Goal: Use online tool/utility: Utilize a website feature to perform a specific function

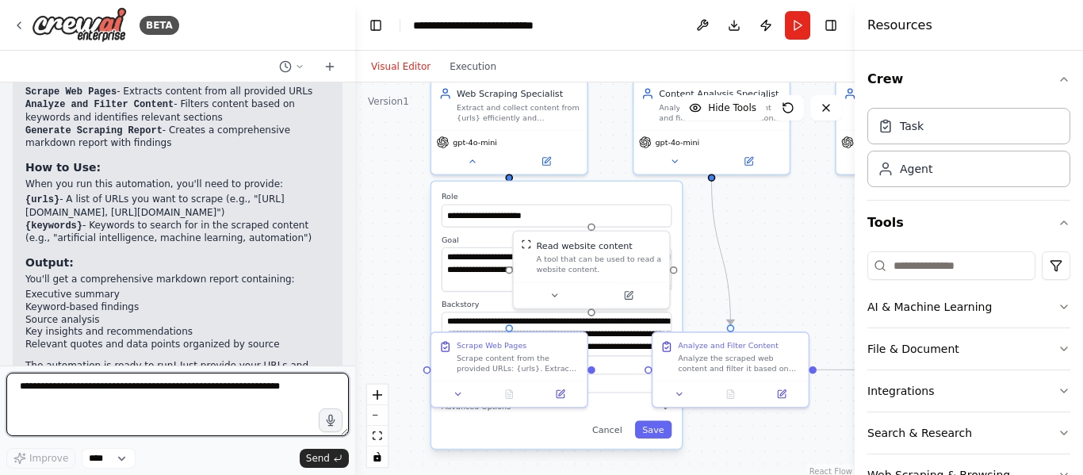
scroll to position [1084, 0]
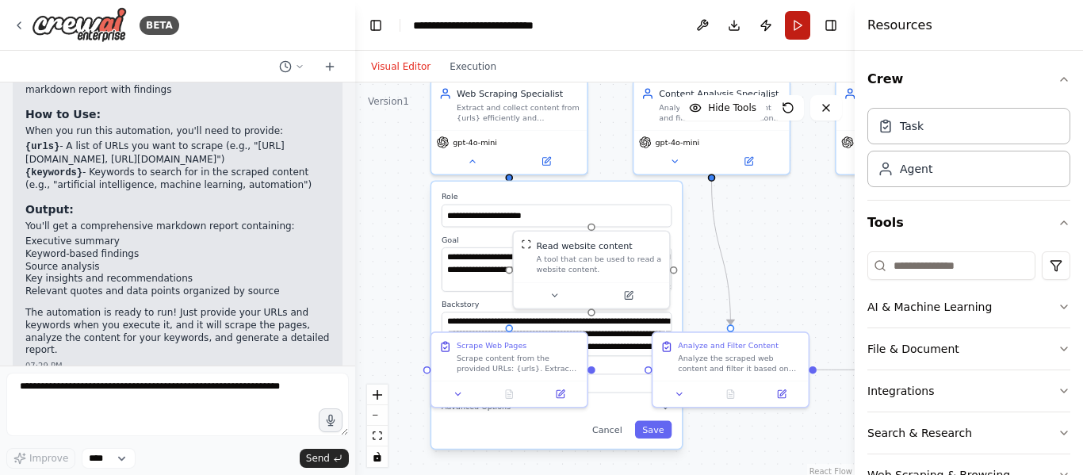
click at [799, 28] on button "Run" at bounding box center [797, 25] width 25 height 29
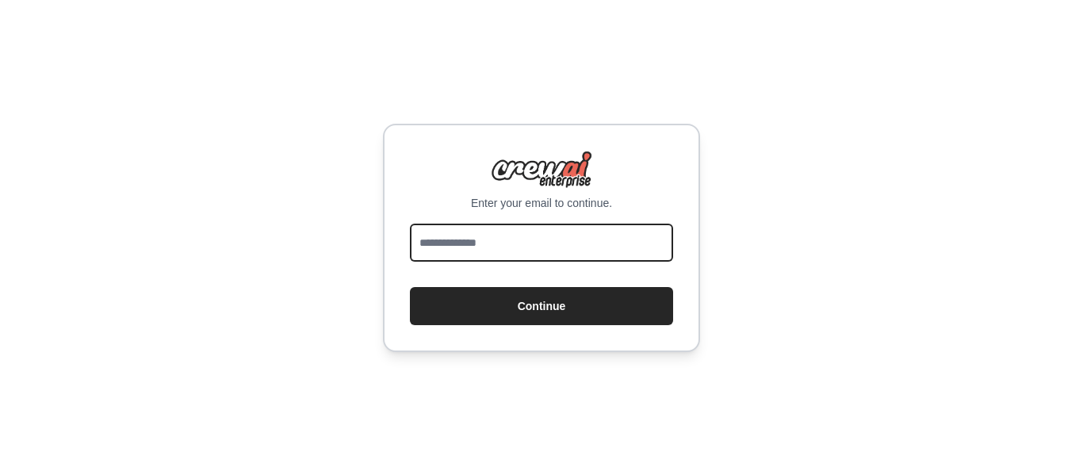
click at [520, 249] on input "email" at bounding box center [541, 243] width 263 height 38
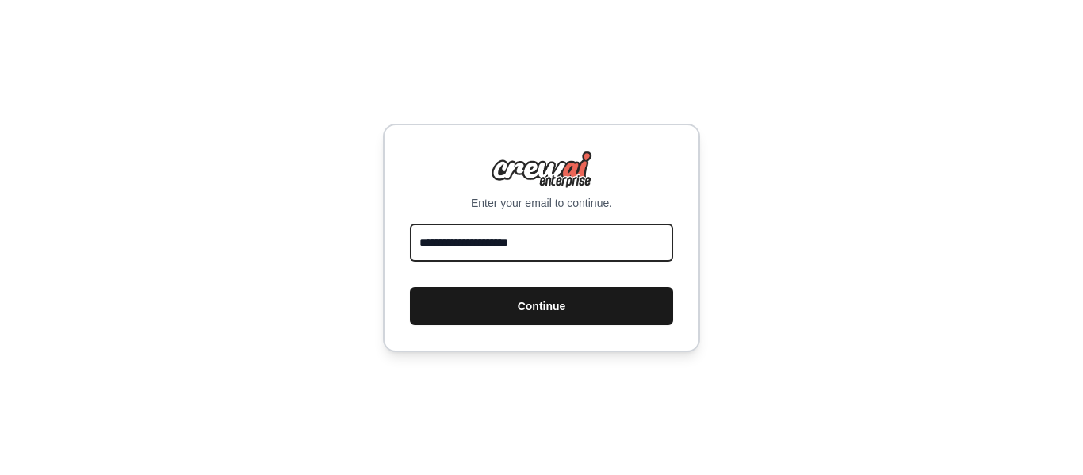
type input "**********"
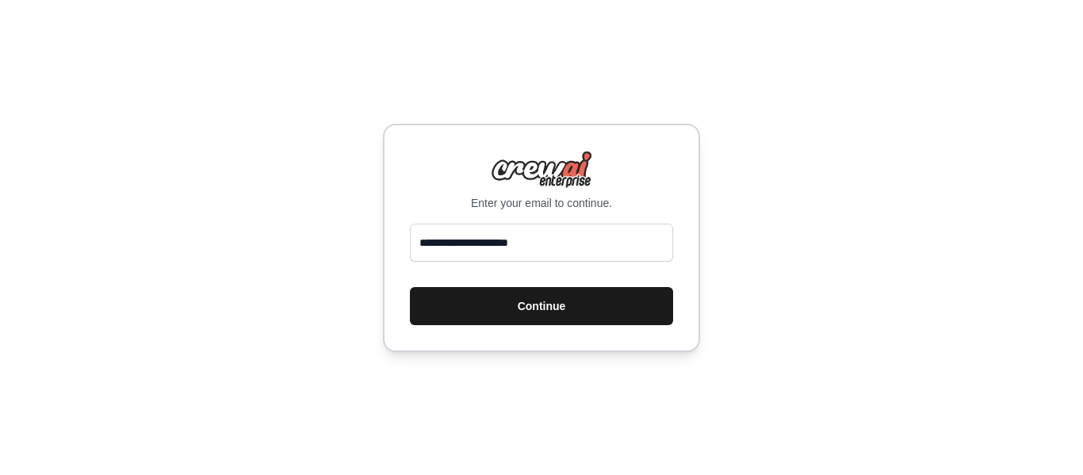
click at [530, 304] on button "Continue" at bounding box center [541, 306] width 263 height 38
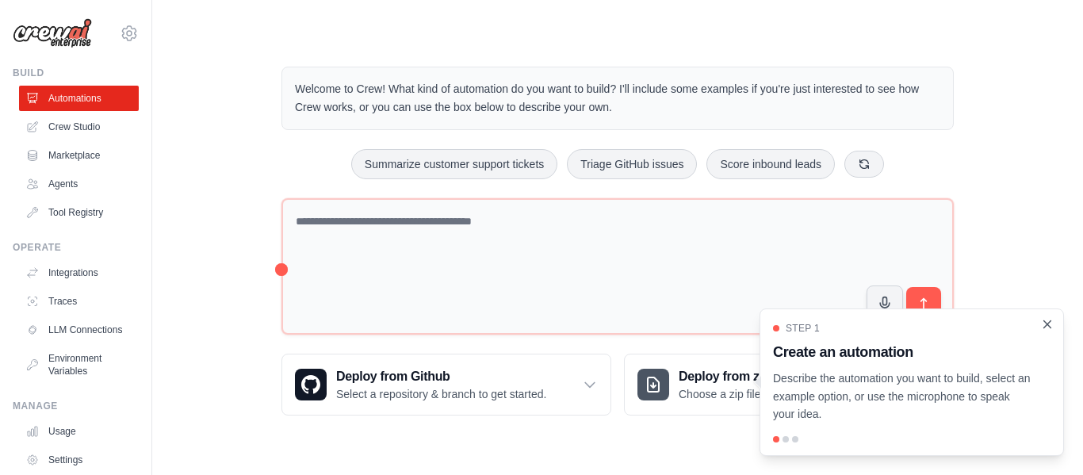
click at [1045, 323] on icon "Close walkthrough" at bounding box center [1047, 323] width 7 height 7
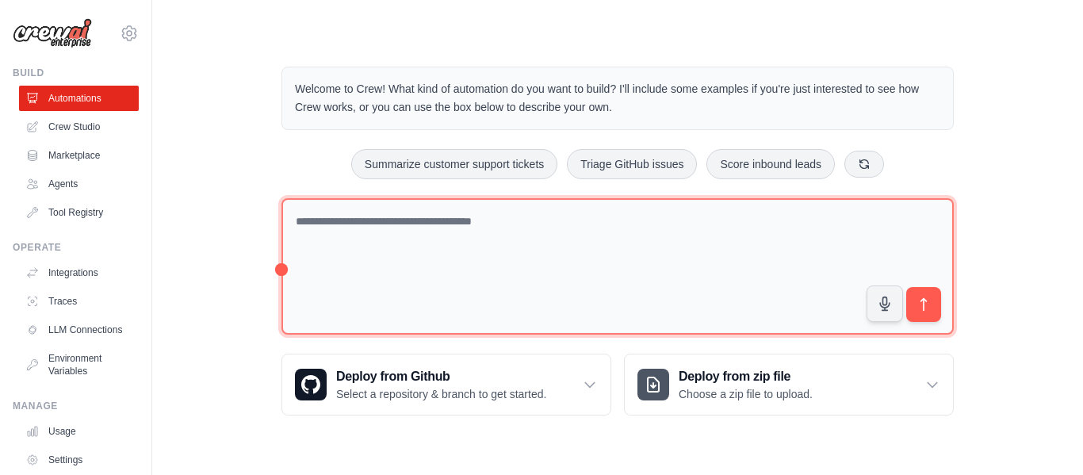
click at [592, 226] on textarea at bounding box center [618, 266] width 672 height 137
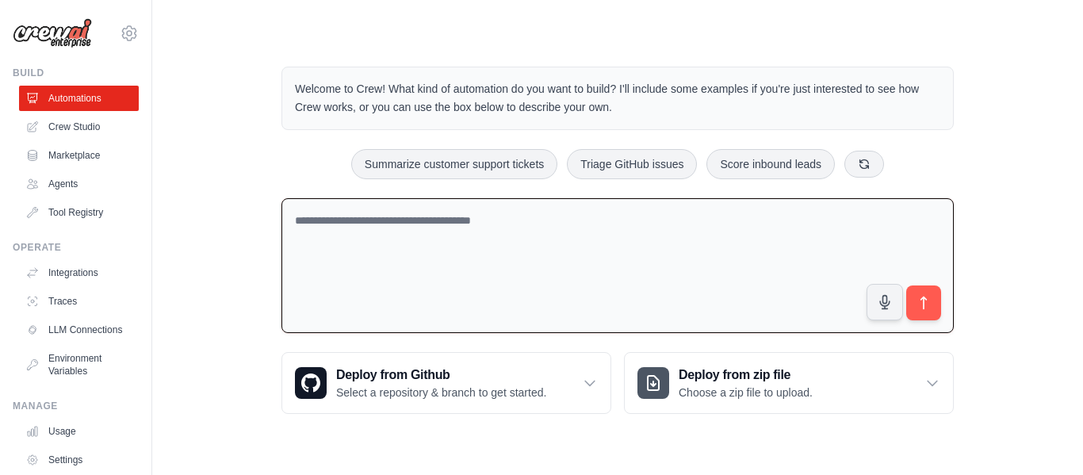
paste textarea "**********"
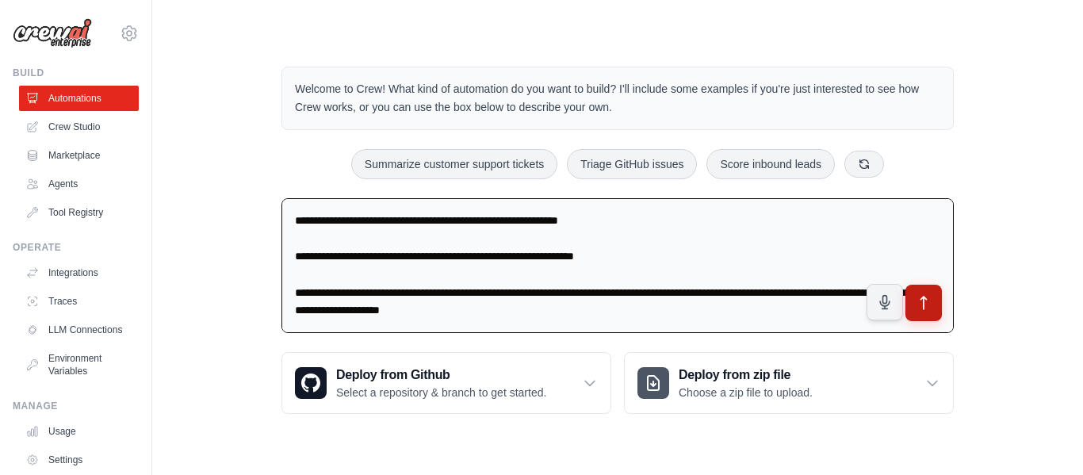
type textarea "**********"
click at [920, 301] on icon "submit" at bounding box center [924, 303] width 17 height 17
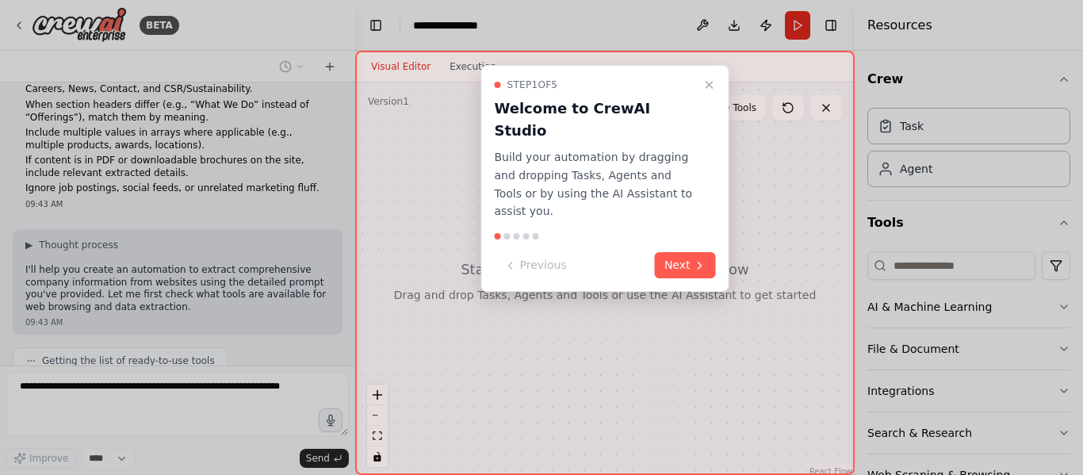
scroll to position [628, 0]
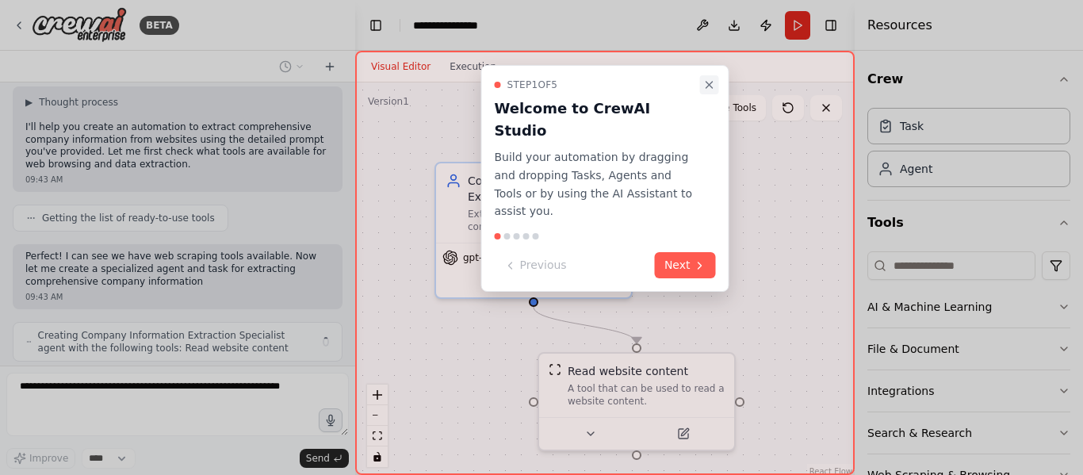
click at [709, 88] on icon "Close walkthrough" at bounding box center [709, 85] width 13 height 13
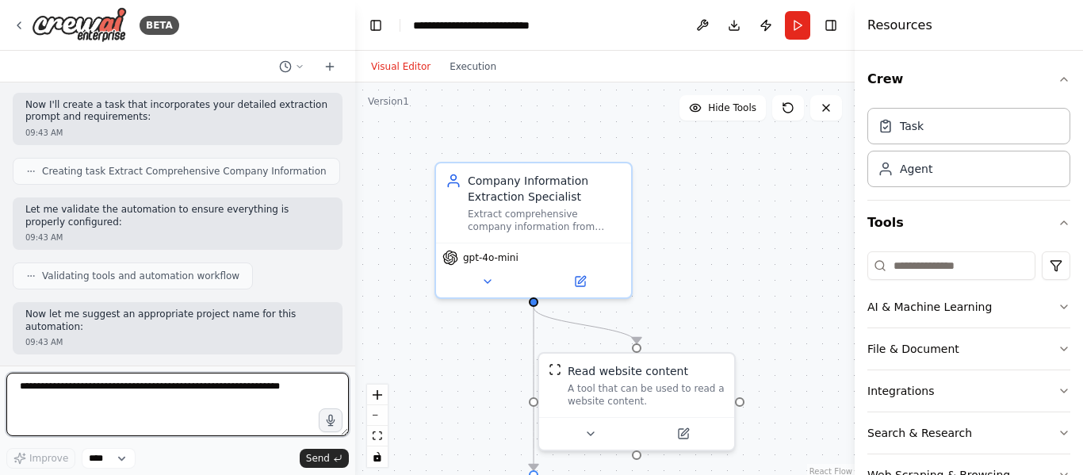
scroll to position [1529, 0]
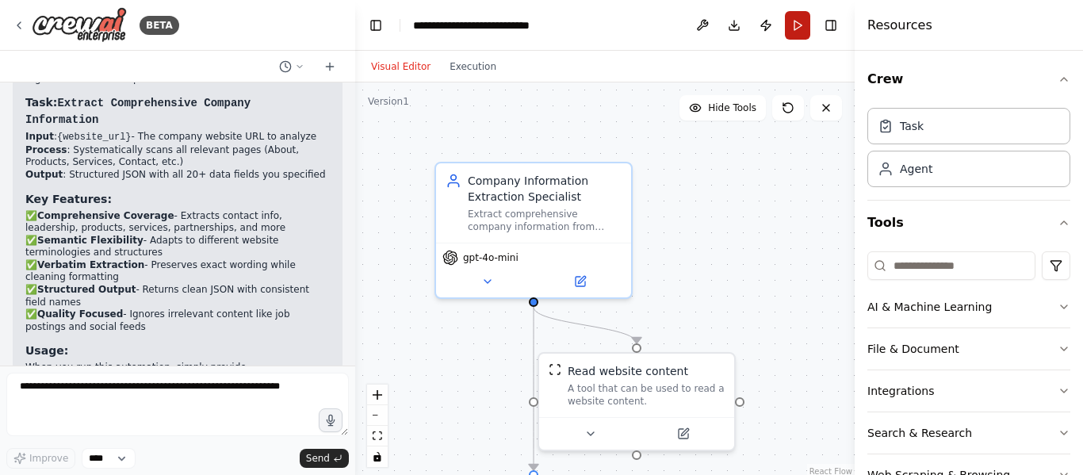
click at [805, 25] on button "Run" at bounding box center [797, 25] width 25 height 29
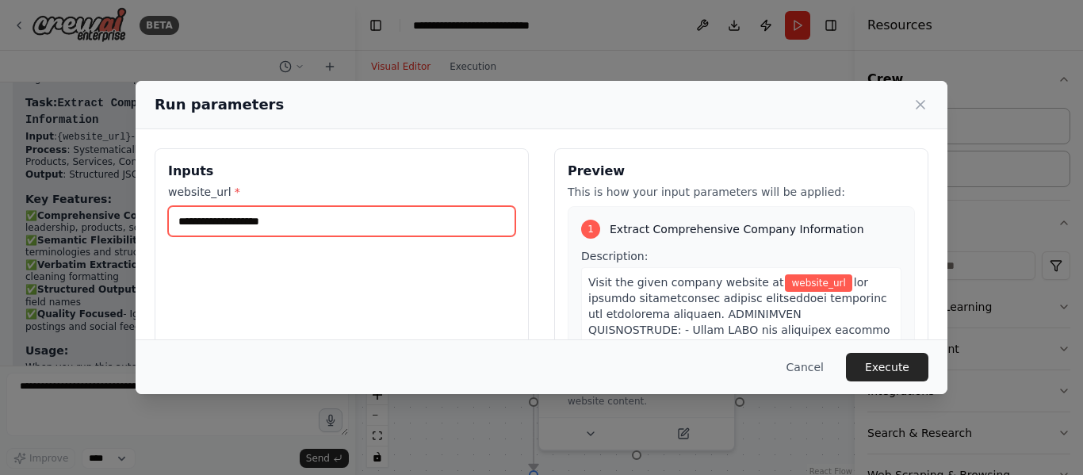
click at [327, 228] on input "website_url *" at bounding box center [341, 221] width 347 height 30
paste input "**********"
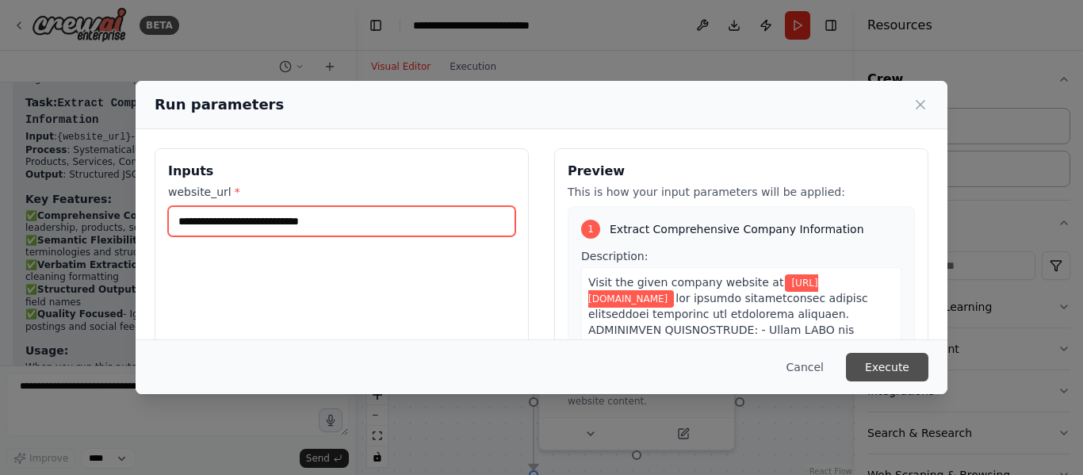
type input "**********"
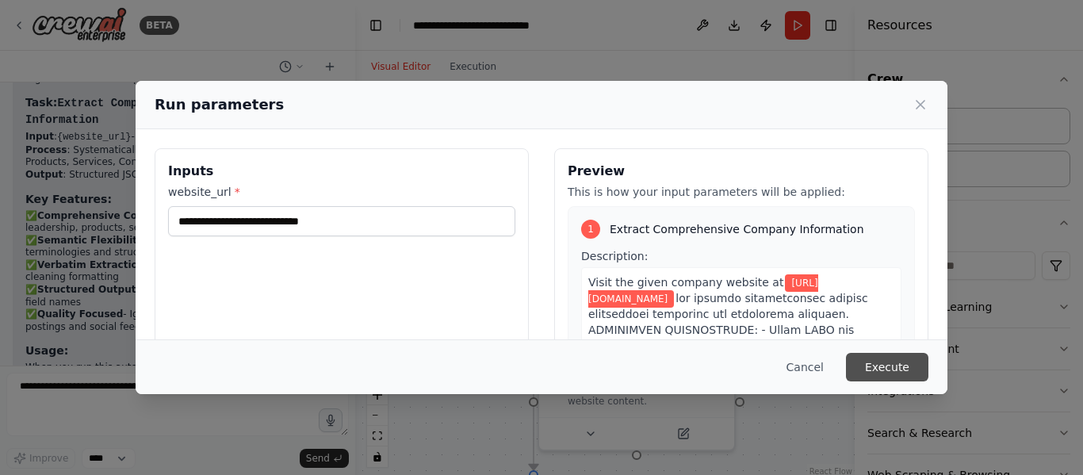
click at [879, 358] on button "Execute" at bounding box center [887, 367] width 82 height 29
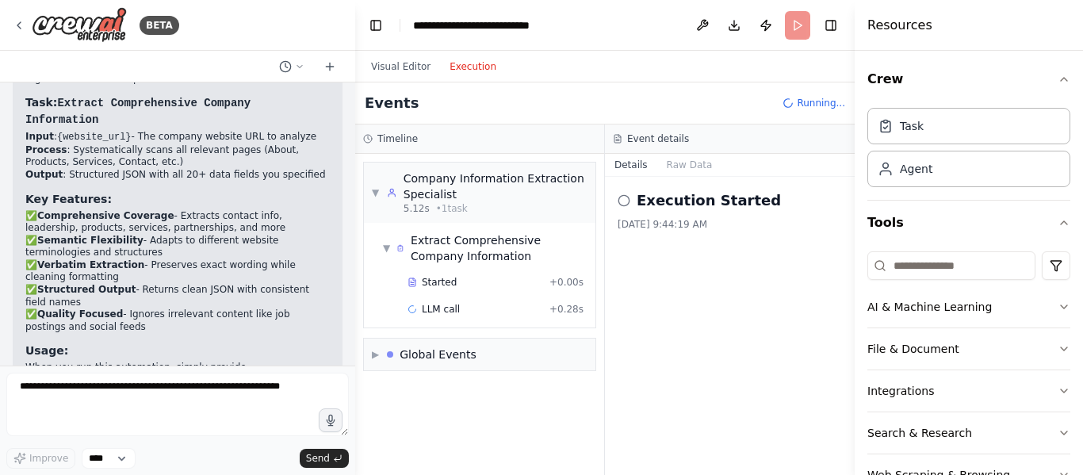
click at [457, 63] on button "Execution" at bounding box center [473, 66] width 66 height 19
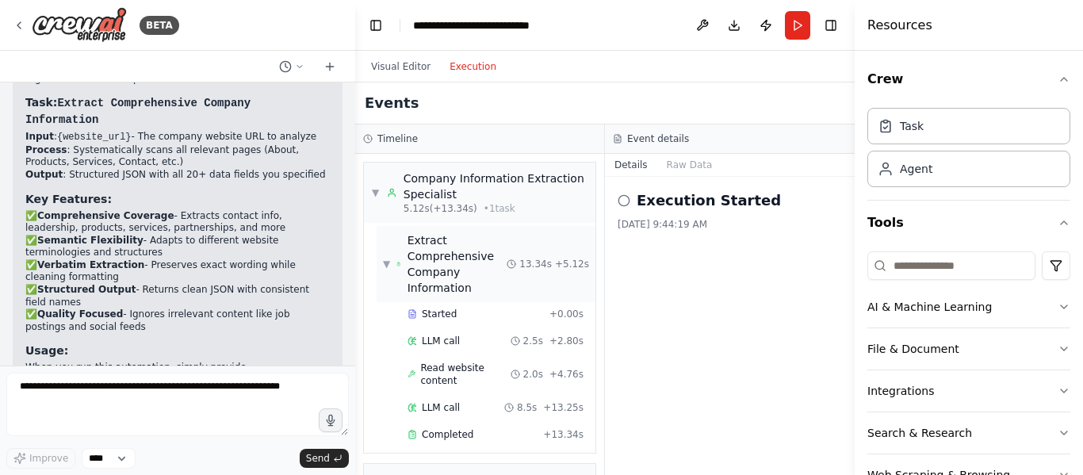
scroll to position [39, 0]
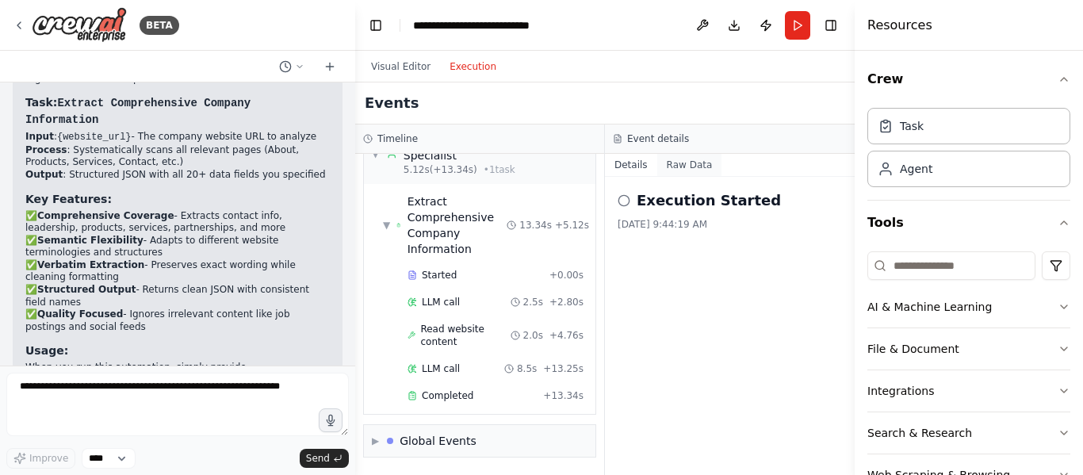
click at [671, 170] on button "Raw Data" at bounding box center [689, 165] width 65 height 22
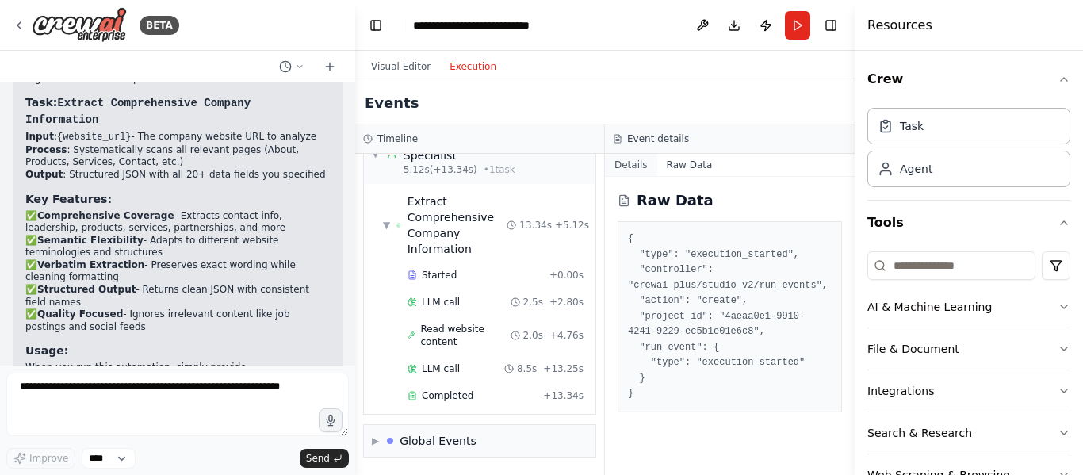
click at [628, 163] on button "Details" at bounding box center [631, 165] width 52 height 22
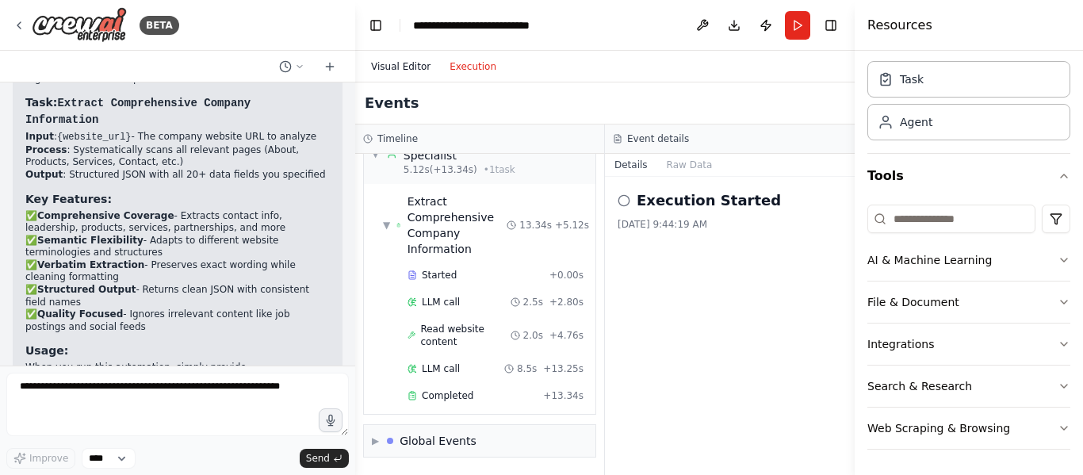
click at [385, 69] on button "Visual Editor" at bounding box center [401, 66] width 79 height 19
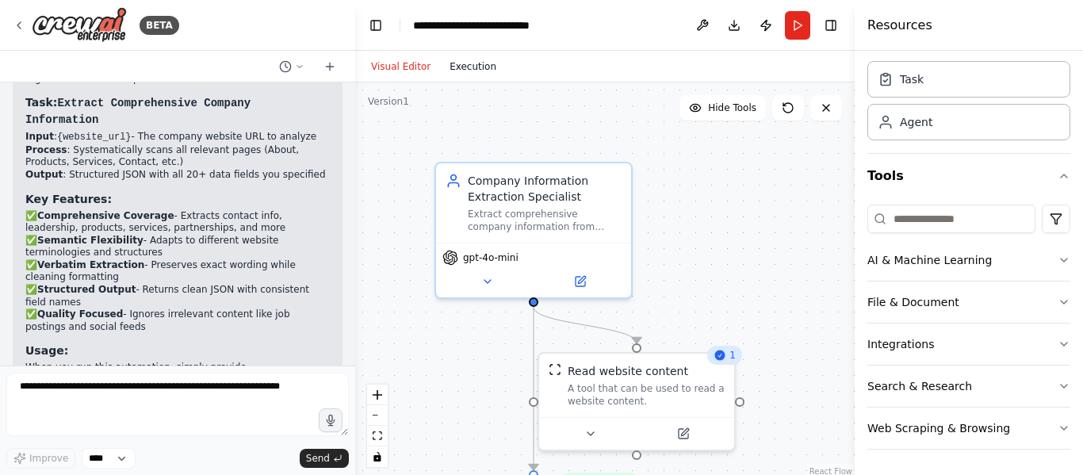
click at [453, 61] on button "Execution" at bounding box center [473, 66] width 66 height 19
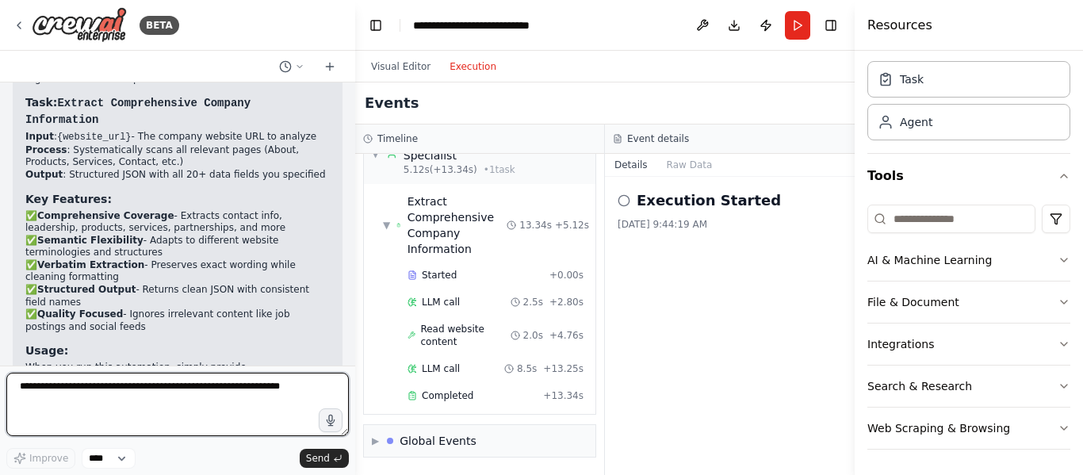
click at [213, 399] on textarea at bounding box center [177, 404] width 343 height 63
type textarea "**********"
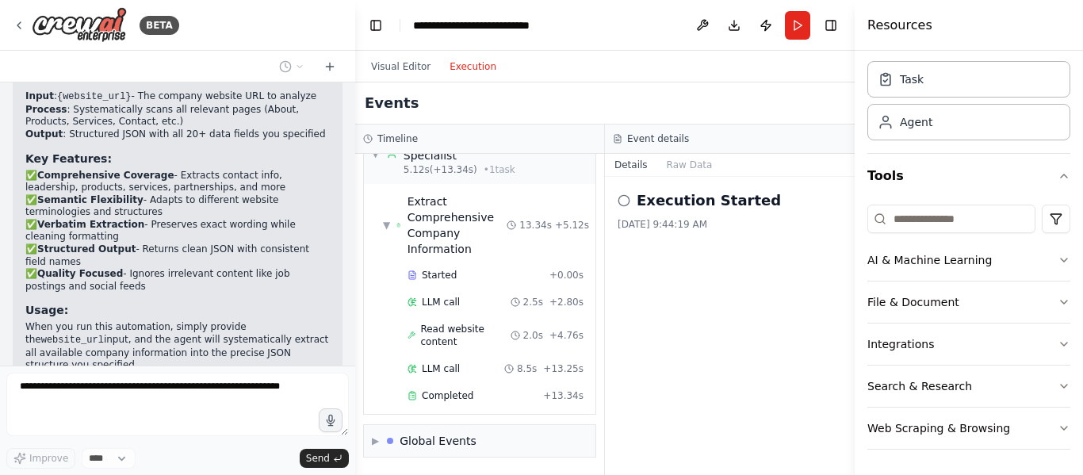
scroll to position [1623, 0]
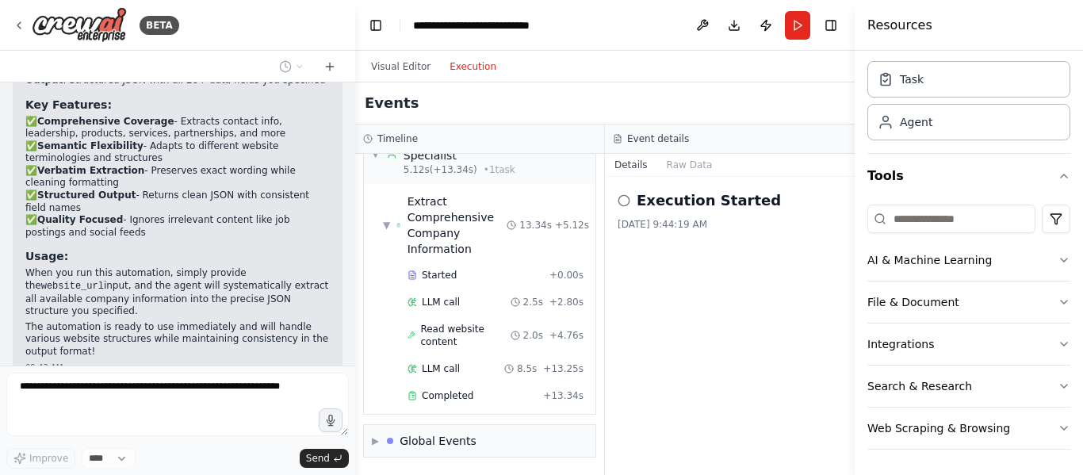
click at [625, 200] on icon at bounding box center [624, 200] width 13 height 13
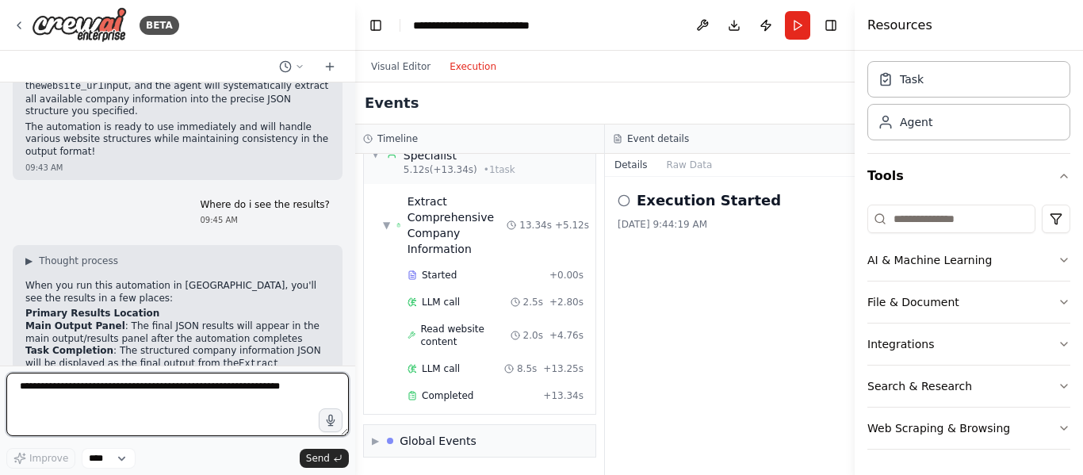
scroll to position [1822, 0]
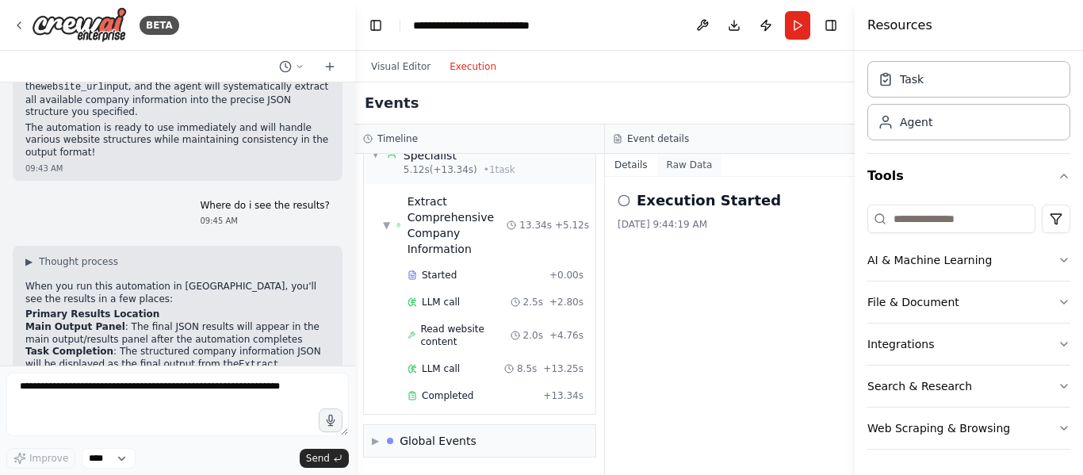
click at [685, 166] on button "Raw Data" at bounding box center [689, 165] width 65 height 22
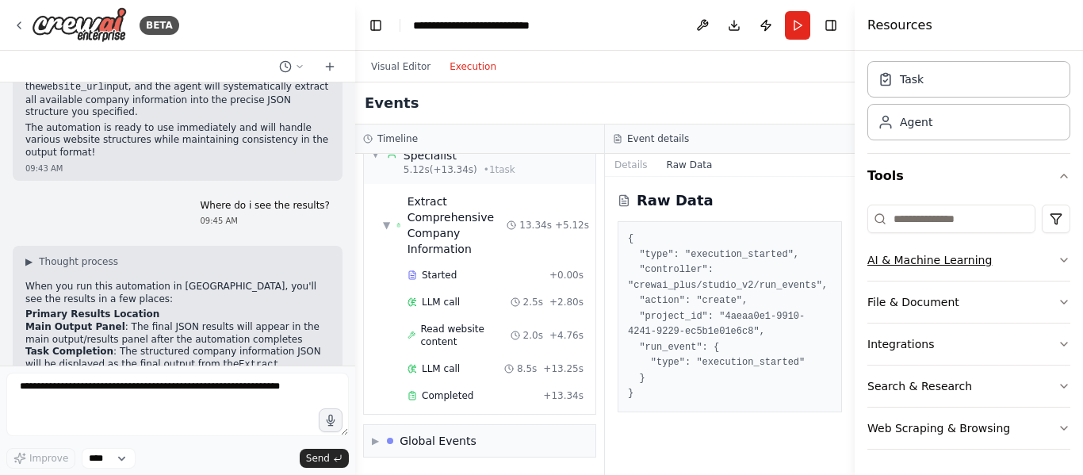
click at [991, 268] on button "AI & Machine Learning" at bounding box center [969, 259] width 203 height 41
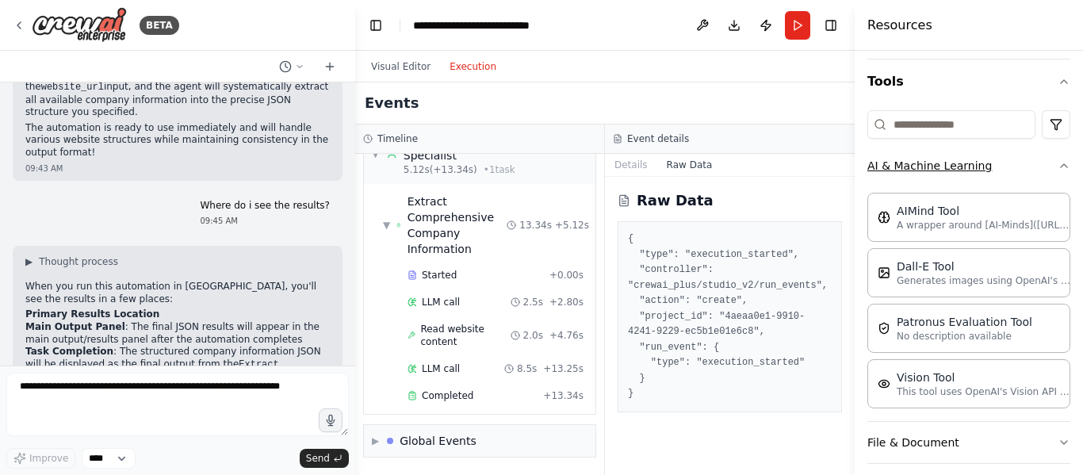
scroll to position [282, 0]
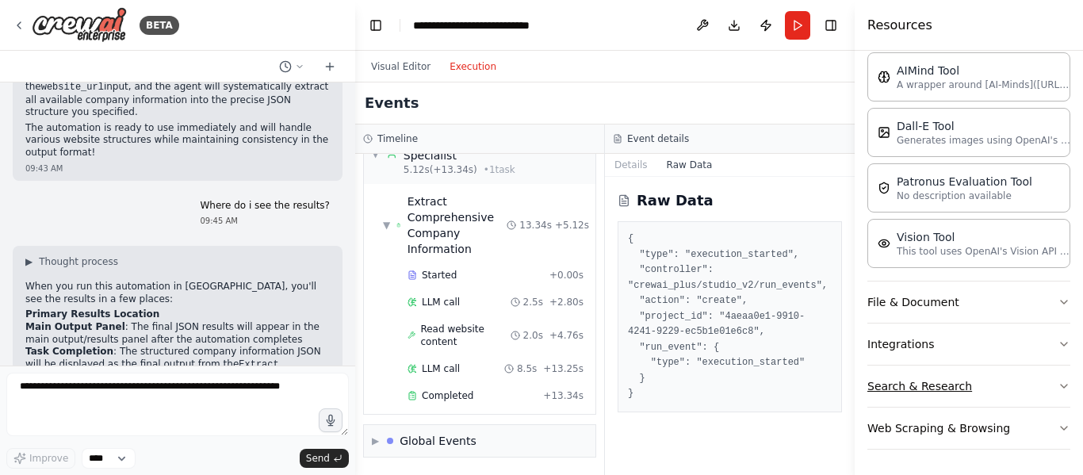
click at [955, 383] on button "Search & Research" at bounding box center [969, 386] width 203 height 41
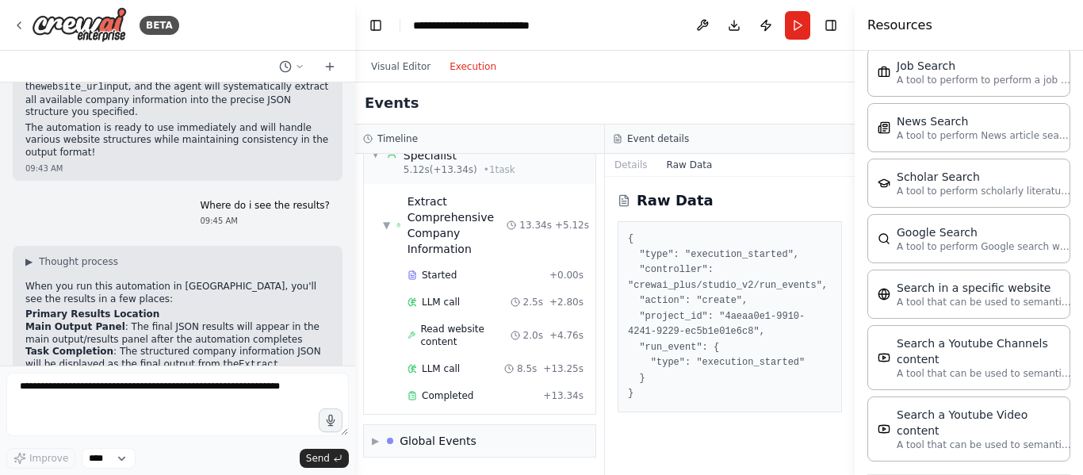
scroll to position [1087, 0]
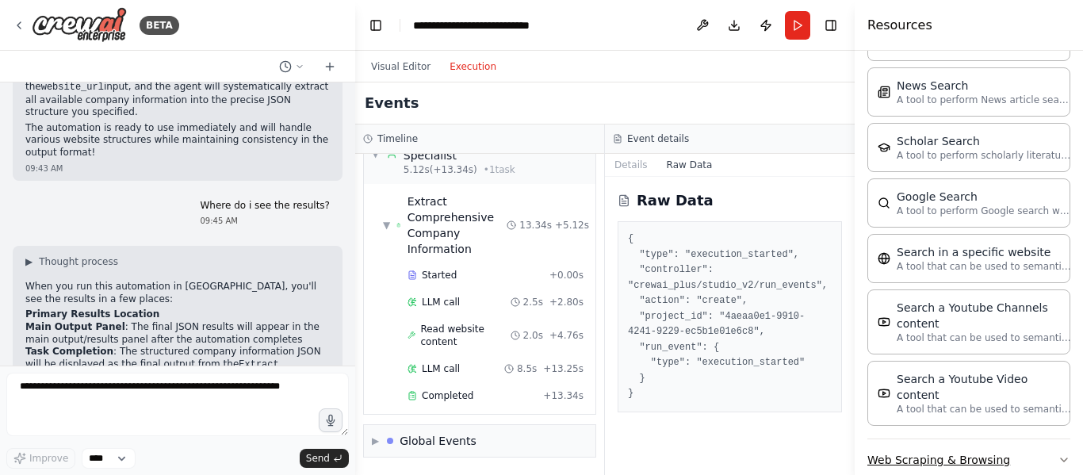
click at [944, 439] on button "Web Scraping & Browsing" at bounding box center [969, 459] width 203 height 41
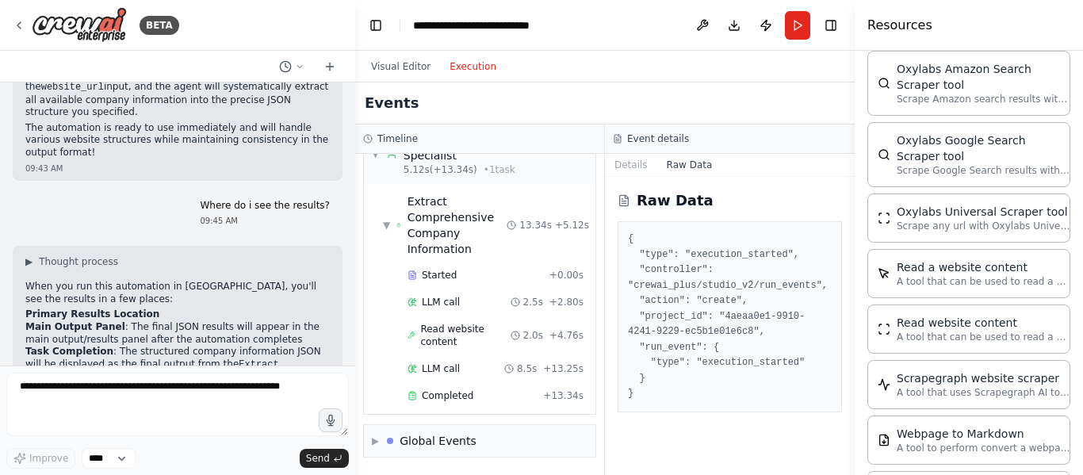
scroll to position [1873, 0]
click at [928, 257] on div "Read a website content A tool that can be used to read a website content." at bounding box center [969, 271] width 203 height 49
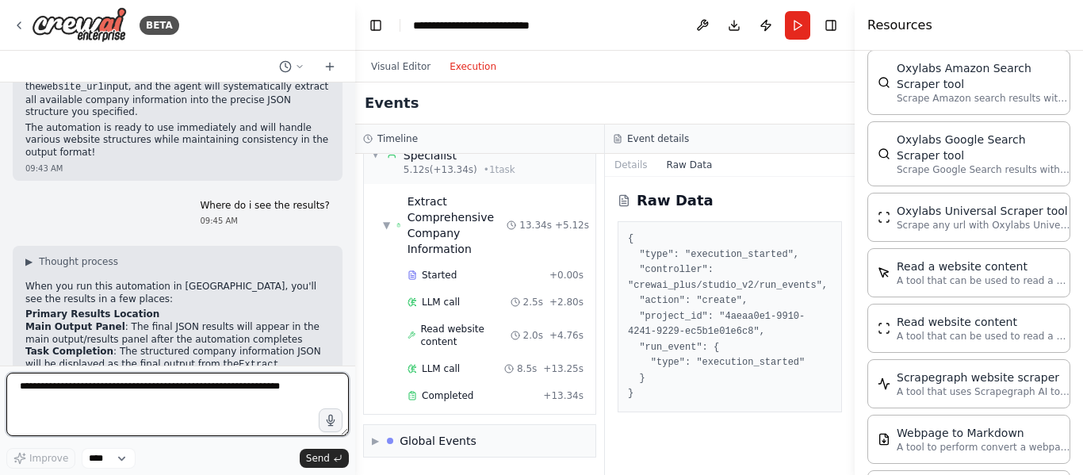
click at [170, 380] on textarea at bounding box center [177, 404] width 343 height 63
type textarea "*"
type textarea "**********"
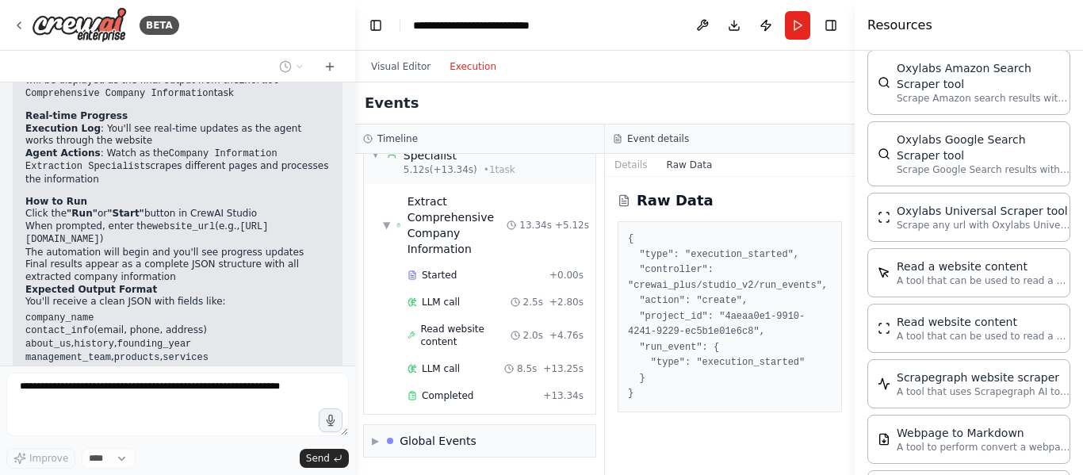
scroll to position [2159, 0]
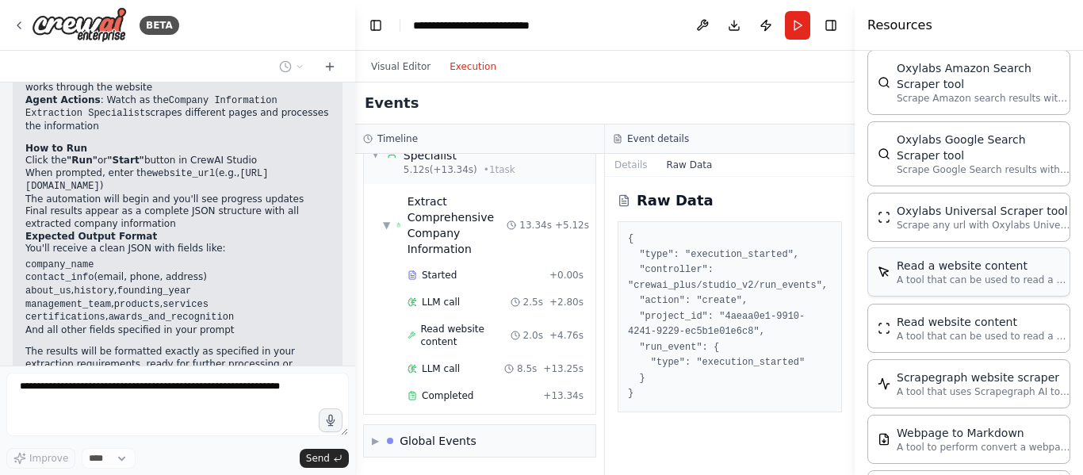
click at [930, 274] on p "A tool that can be used to read a website content." at bounding box center [984, 280] width 174 height 13
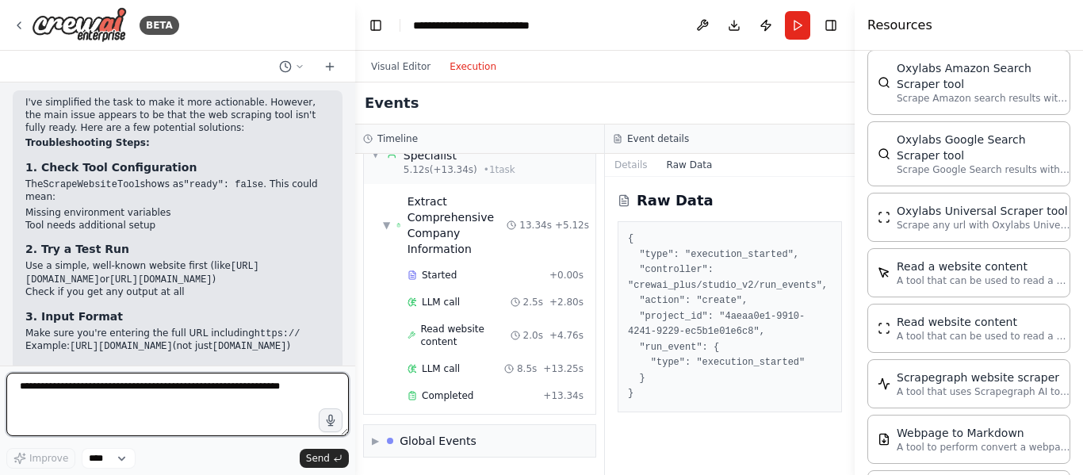
scroll to position [2867, 0]
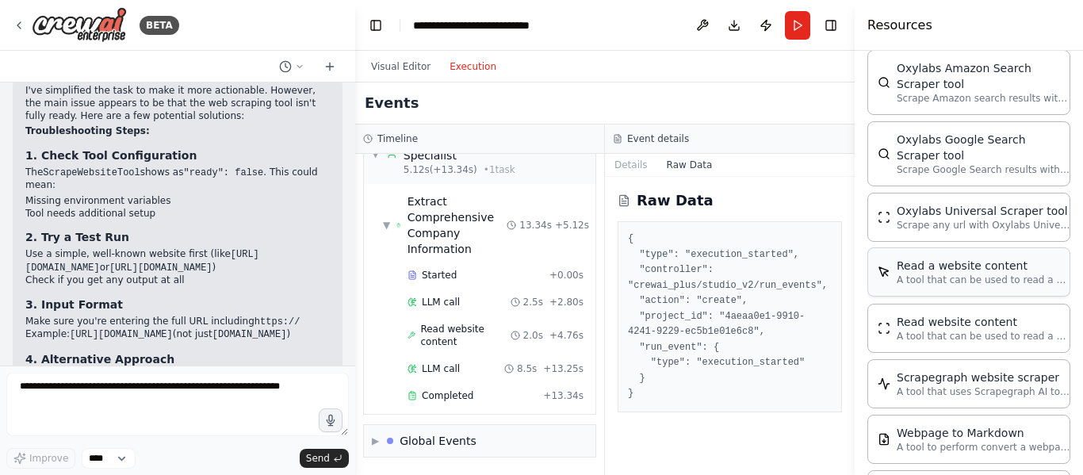
click at [898, 258] on div "Read a website content" at bounding box center [984, 266] width 174 height 16
drag, startPoint x: 898, startPoint y: 238, endPoint x: 941, endPoint y: 243, distance: 43.1
click at [941, 274] on p "A tool that can be used to read a website content." at bounding box center [984, 280] width 174 height 13
drag, startPoint x: 36, startPoint y: 121, endPoint x: 167, endPoint y: 116, distance: 131.0
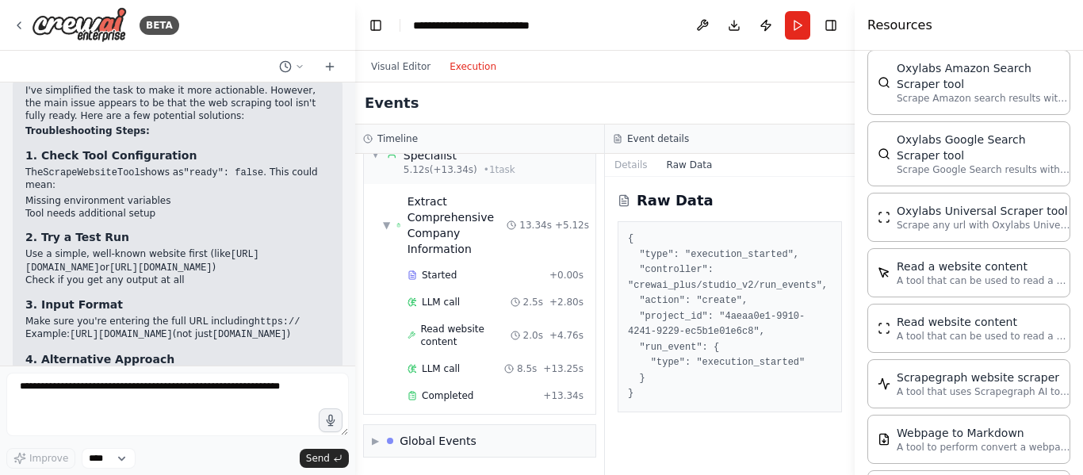
click at [167, 248] on li "Use a simple, well-known website first (like https://www.apple.com or https://w…" at bounding box center [177, 261] width 305 height 26
copy code "https://www.microsoft.com"
click at [795, 11] on button "Run" at bounding box center [797, 25] width 25 height 29
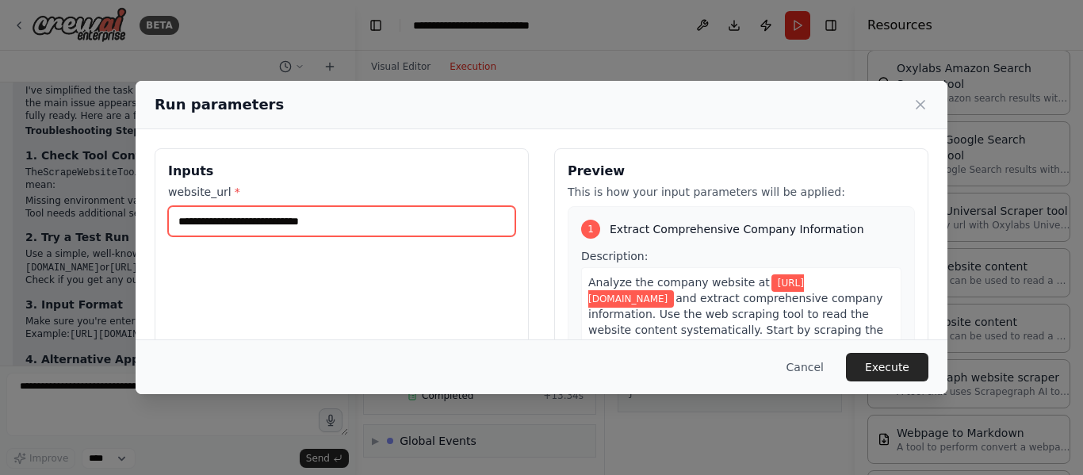
drag, startPoint x: 334, startPoint y: 220, endPoint x: 136, endPoint y: 239, distance: 198.4
click at [136, 239] on div "**********" at bounding box center [542, 336] width 812 height 414
paste input "text"
type input "**********"
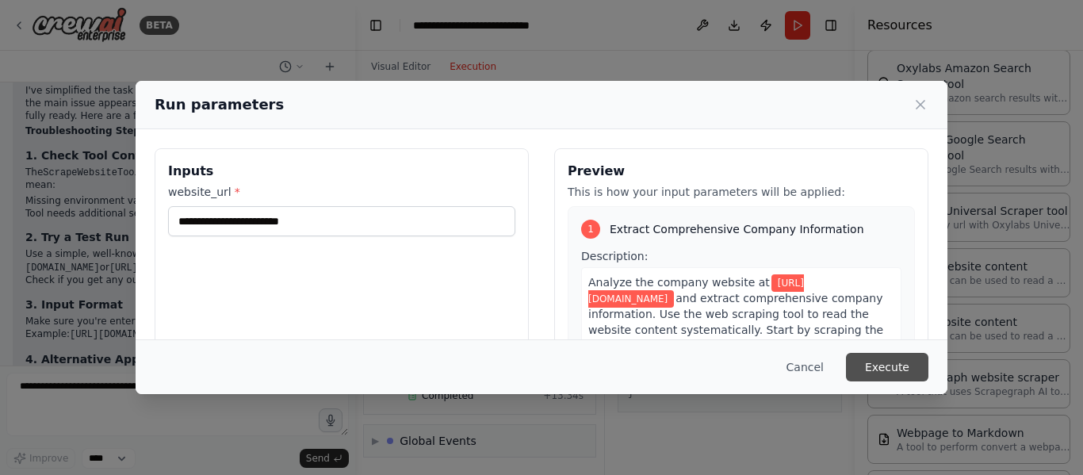
click at [900, 353] on button "Execute" at bounding box center [887, 367] width 82 height 29
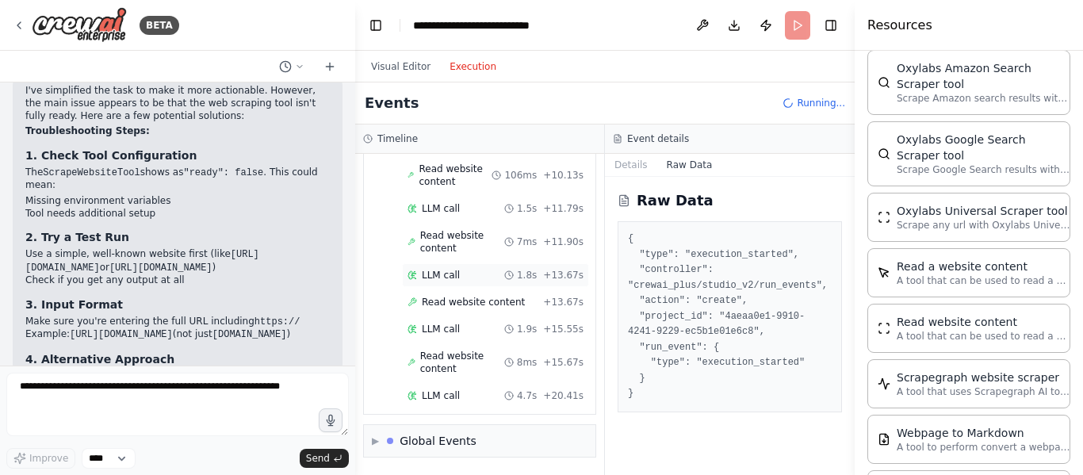
scroll to position [492, 0]
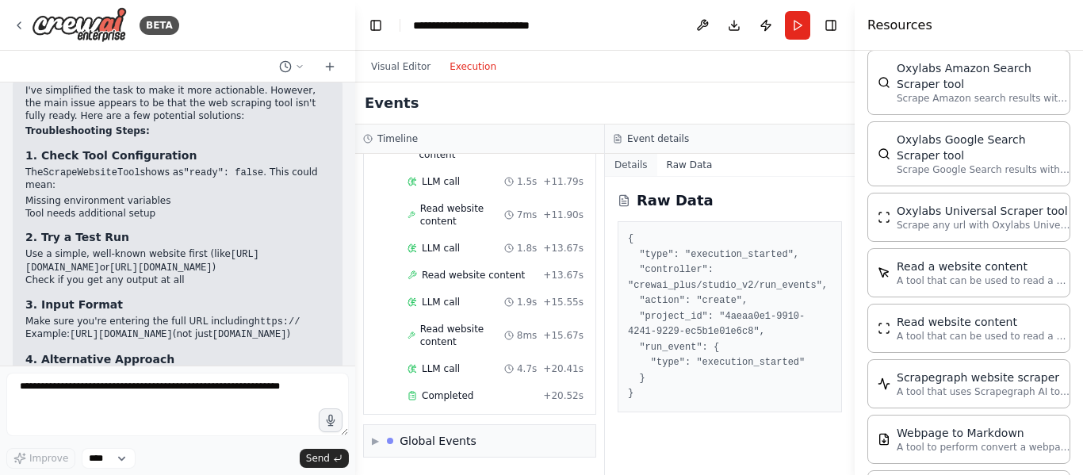
click at [633, 163] on button "Details" at bounding box center [631, 165] width 52 height 22
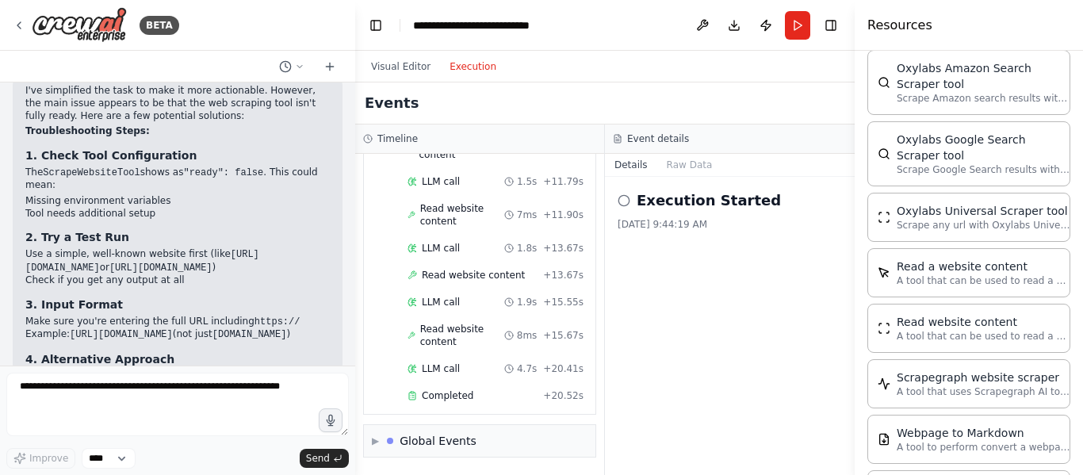
click at [625, 198] on icon at bounding box center [624, 200] width 13 height 13
click at [435, 396] on span "Completed" at bounding box center [448, 395] width 52 height 13
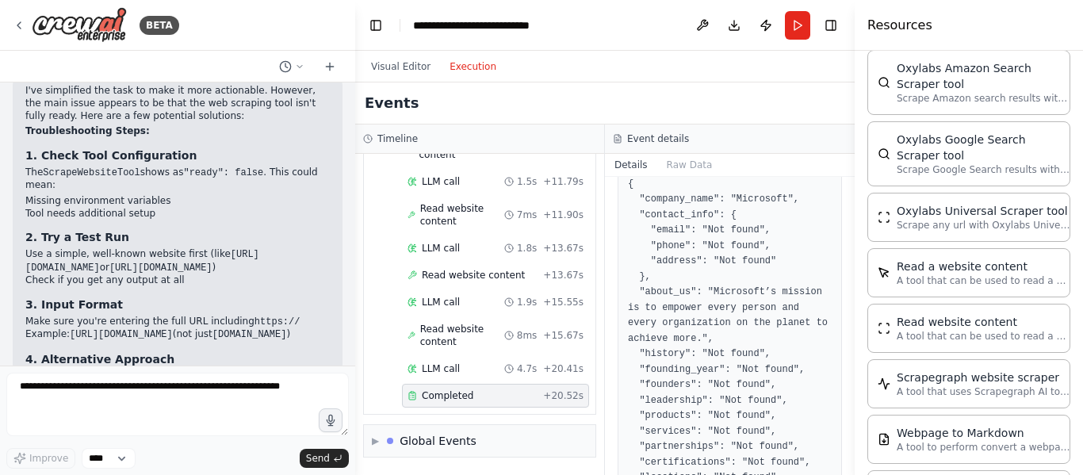
scroll to position [196, 0]
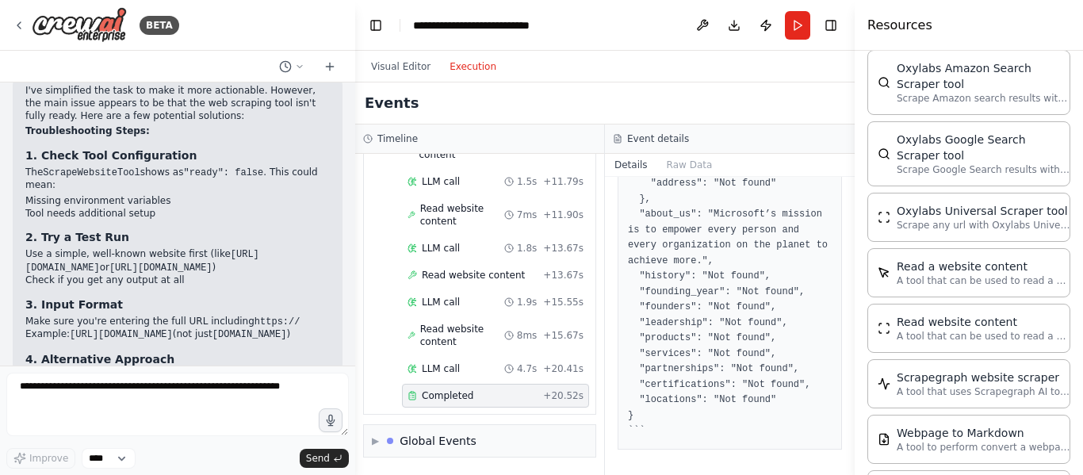
click at [462, 387] on div "Completed + 20.52s" at bounding box center [495, 396] width 187 height 24
click at [631, 369] on pre "```json { "company_name": "Microsoft", "contact_info": { "email": "Not found", …" at bounding box center [730, 261] width 204 height 356
click at [693, 162] on button "Raw Data" at bounding box center [689, 165] width 65 height 22
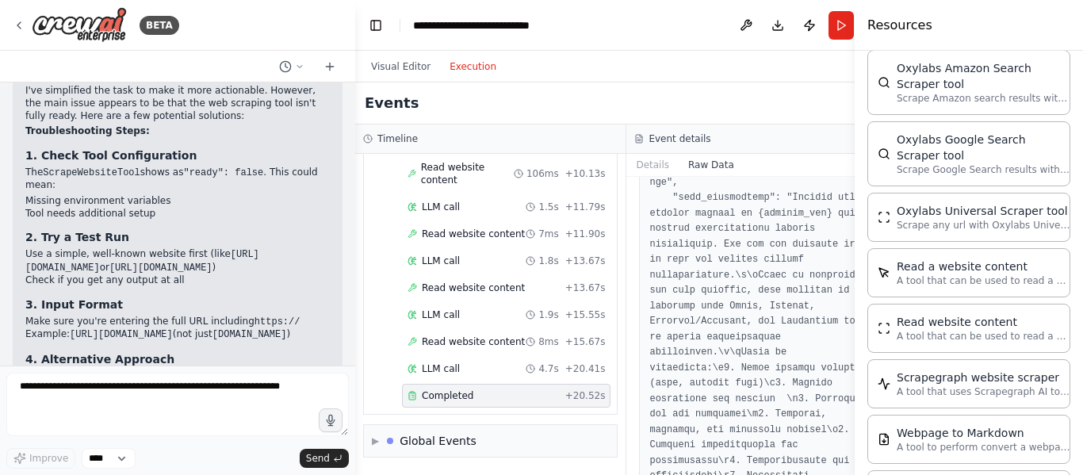
scroll to position [3553, 0]
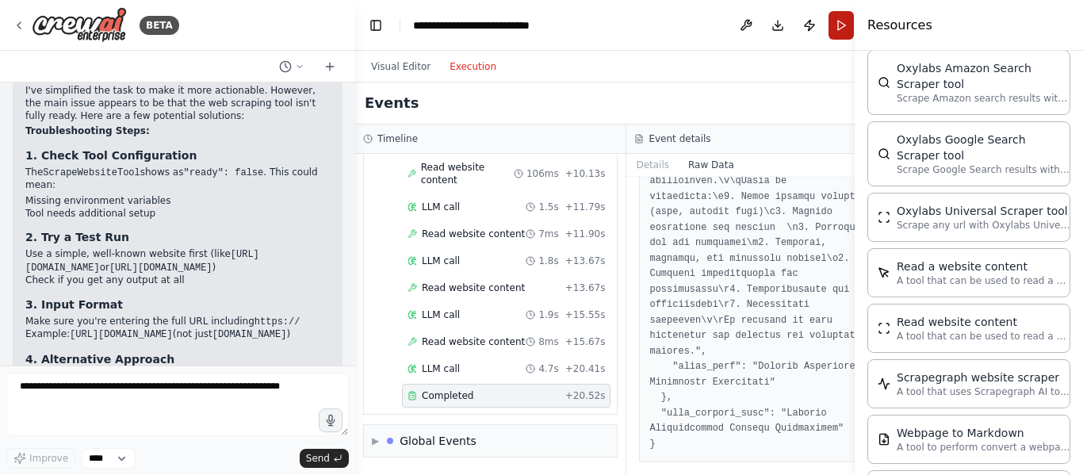
click at [829, 28] on button "Run" at bounding box center [841, 25] width 25 height 29
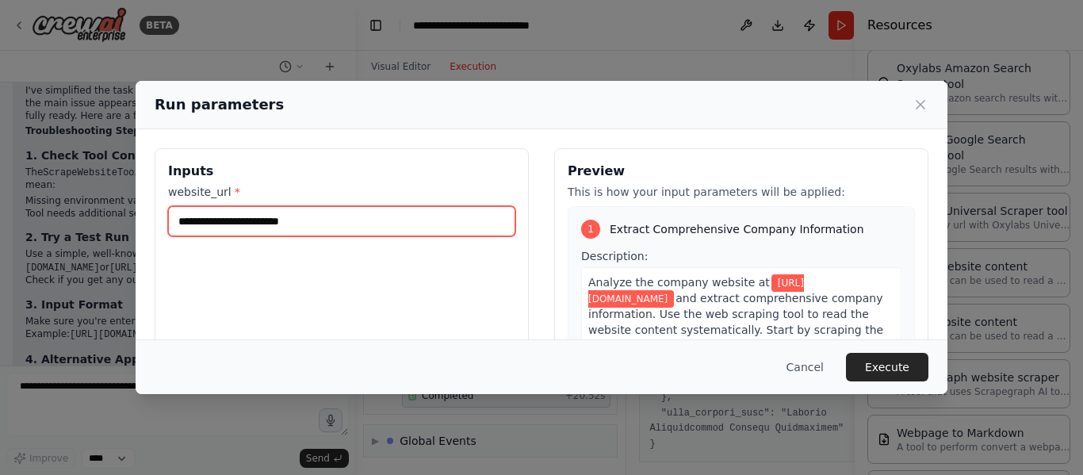
drag, startPoint x: 329, startPoint y: 226, endPoint x: 35, endPoint y: 244, distance: 294.8
click at [35, 244] on div "**********" at bounding box center [541, 237] width 1083 height 475
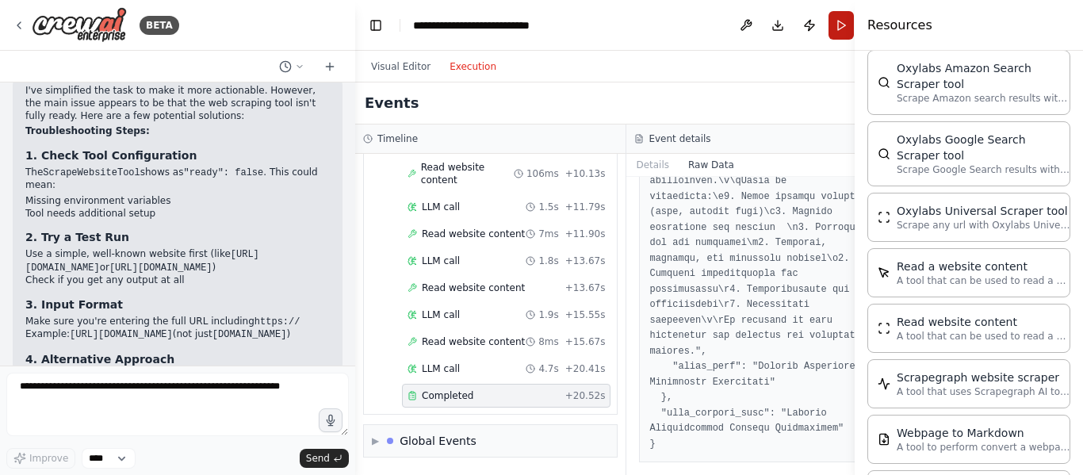
click at [829, 21] on button "Run" at bounding box center [841, 25] width 25 height 29
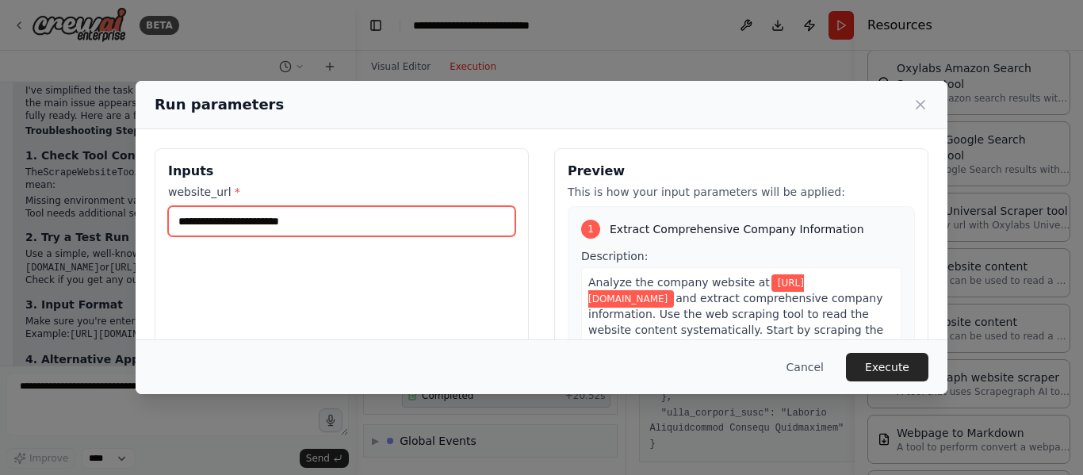
click at [427, 221] on input "**********" at bounding box center [341, 221] width 347 height 30
paste input "*****"
type input "**********"
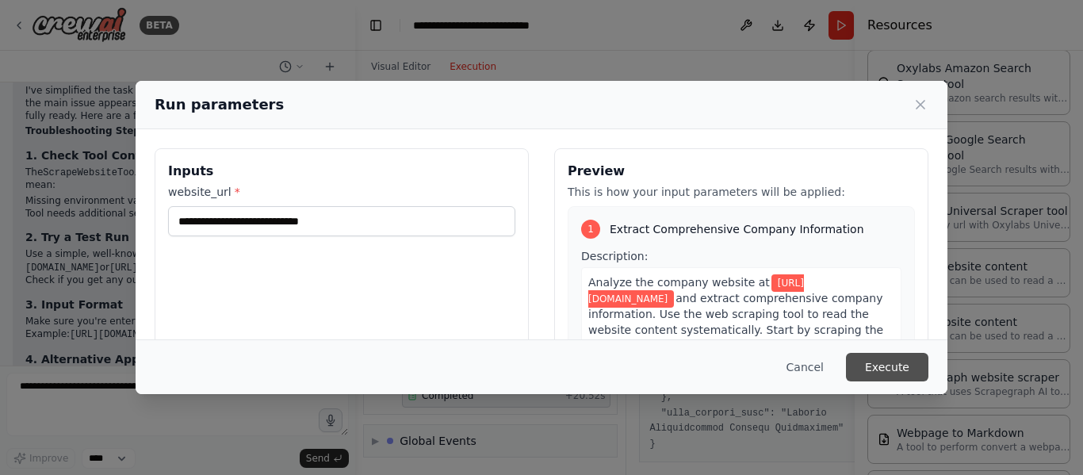
click at [901, 362] on button "Execute" at bounding box center [887, 367] width 82 height 29
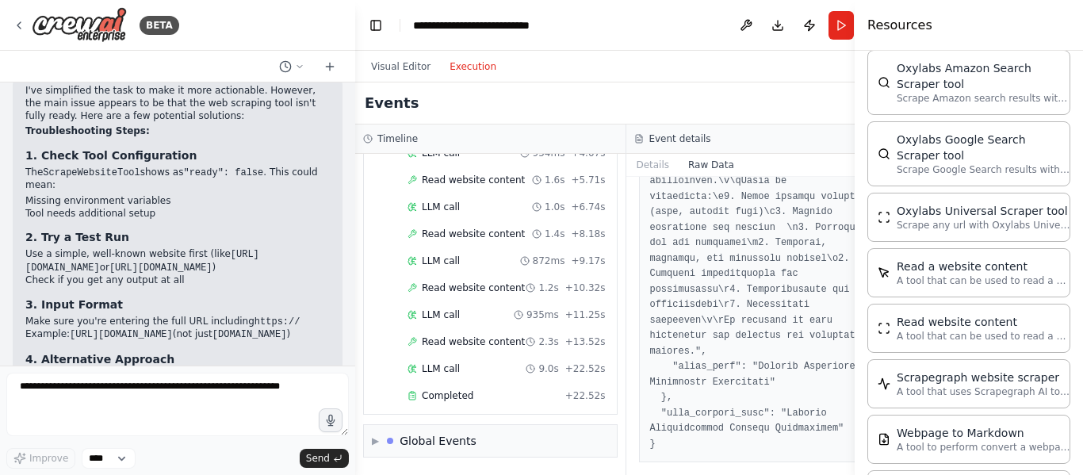
scroll to position [242, 0]
click at [452, 386] on div "Completed + 22.52s" at bounding box center [506, 396] width 209 height 24
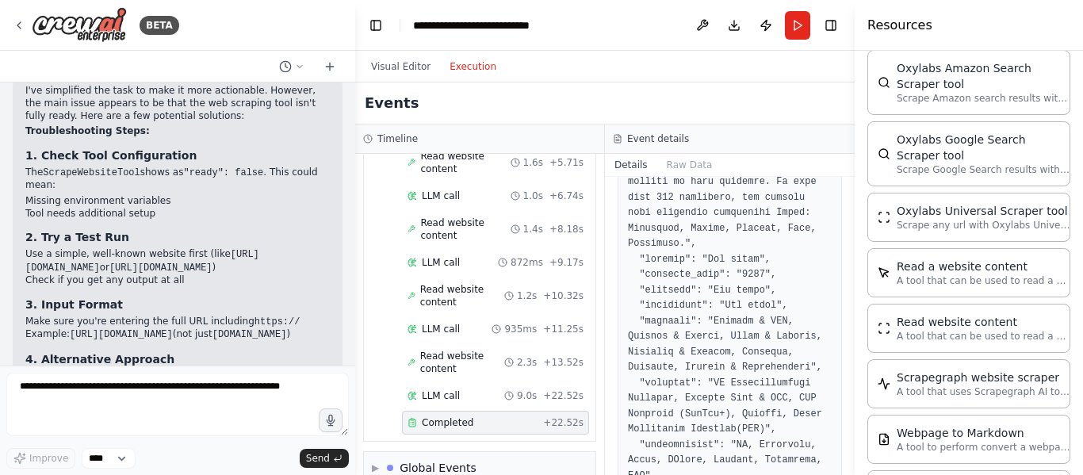
scroll to position [691, 0]
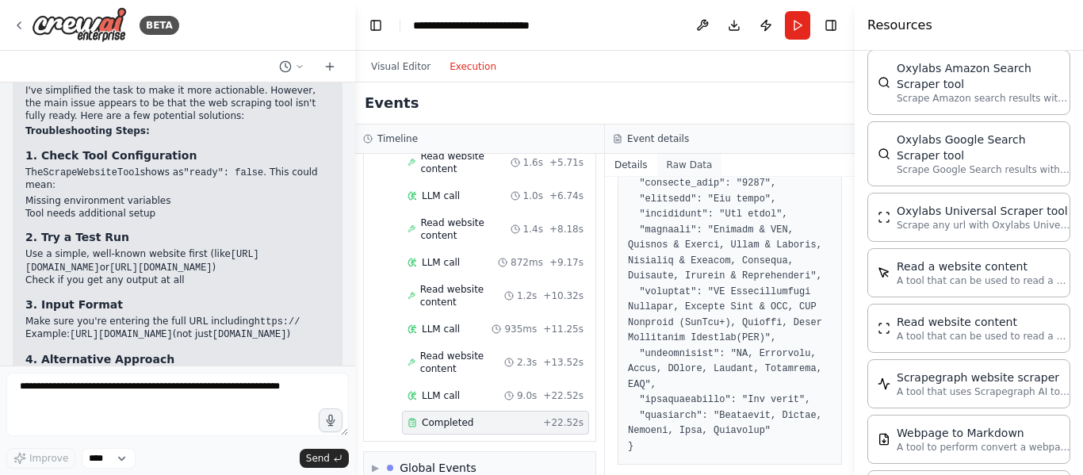
click at [680, 164] on button "Raw Data" at bounding box center [689, 165] width 65 height 22
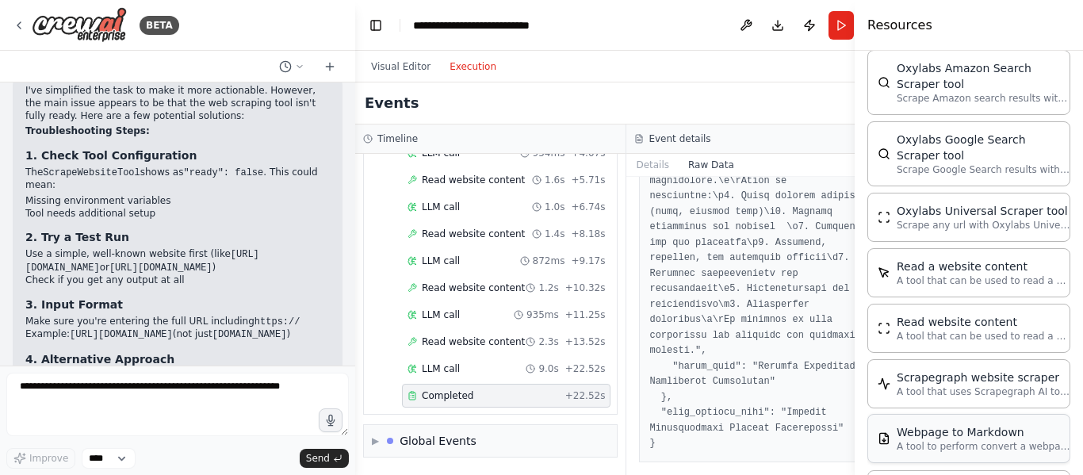
scroll to position [1925, 0]
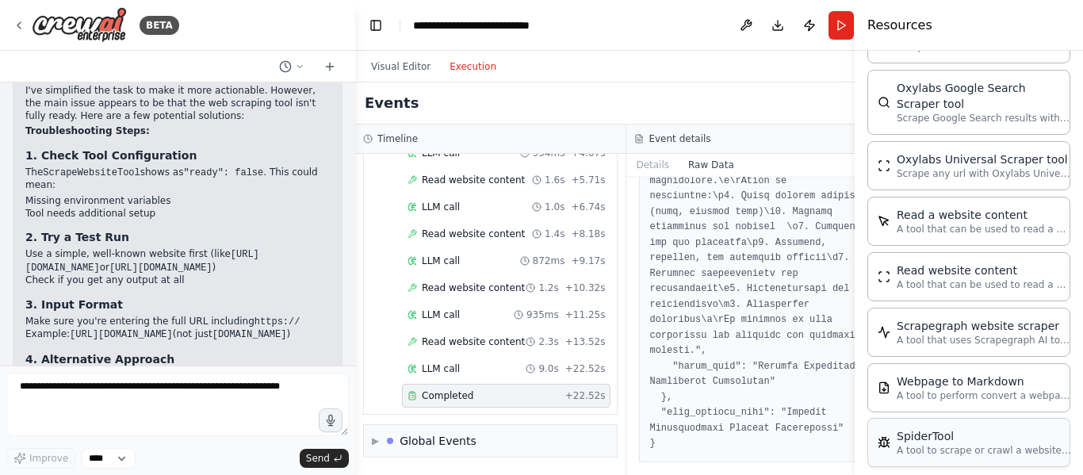
click at [959, 428] on div "SpiderTool" at bounding box center [984, 436] width 174 height 16
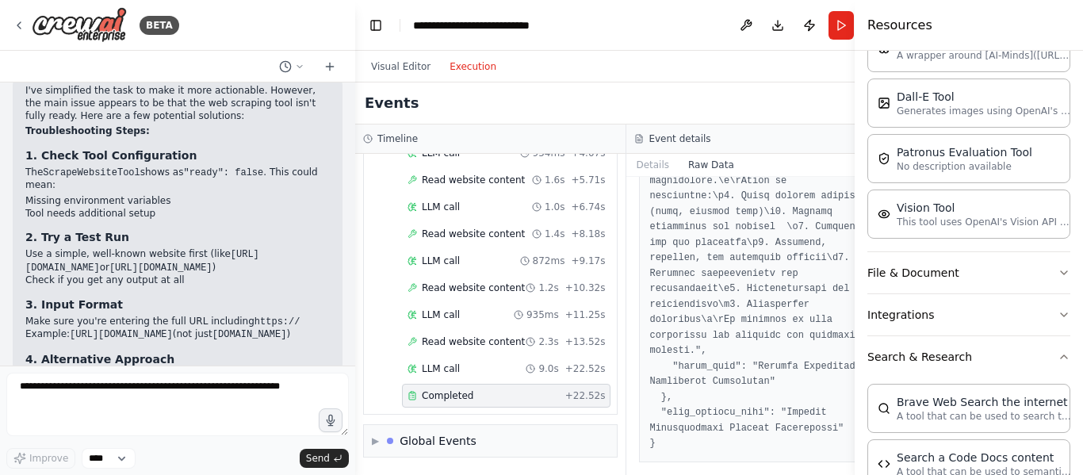
scroll to position [0, 0]
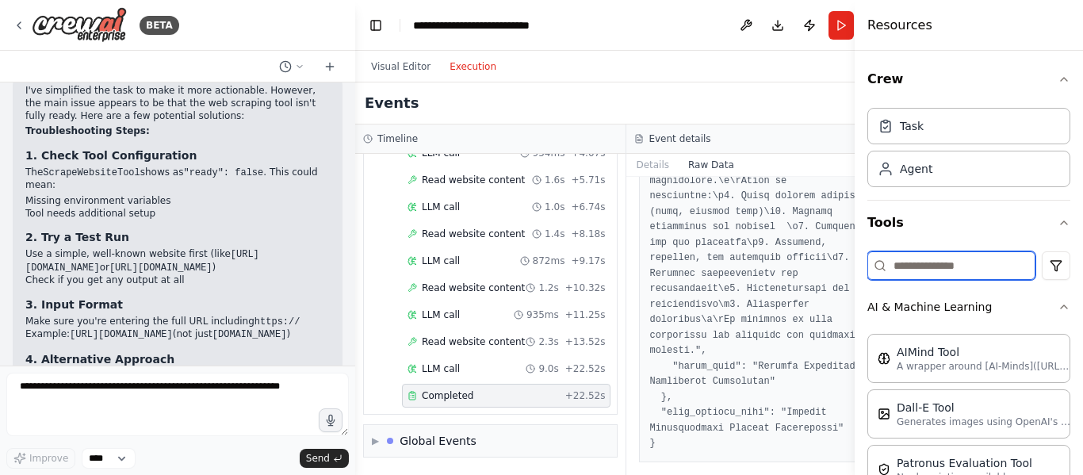
click at [956, 266] on input at bounding box center [952, 265] width 168 height 29
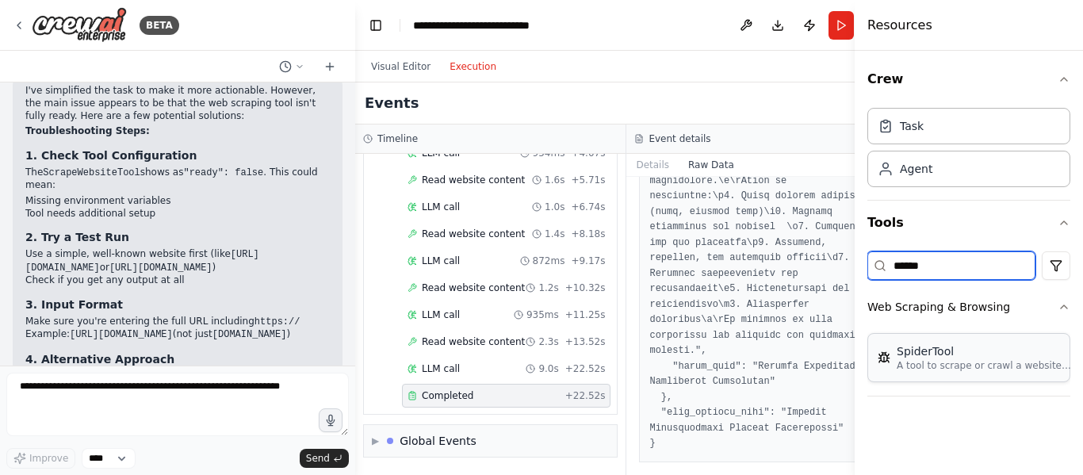
type input "******"
click at [956, 351] on div "SpiderTool" at bounding box center [984, 351] width 174 height 16
click at [407, 61] on button "Visual Editor" at bounding box center [401, 66] width 79 height 19
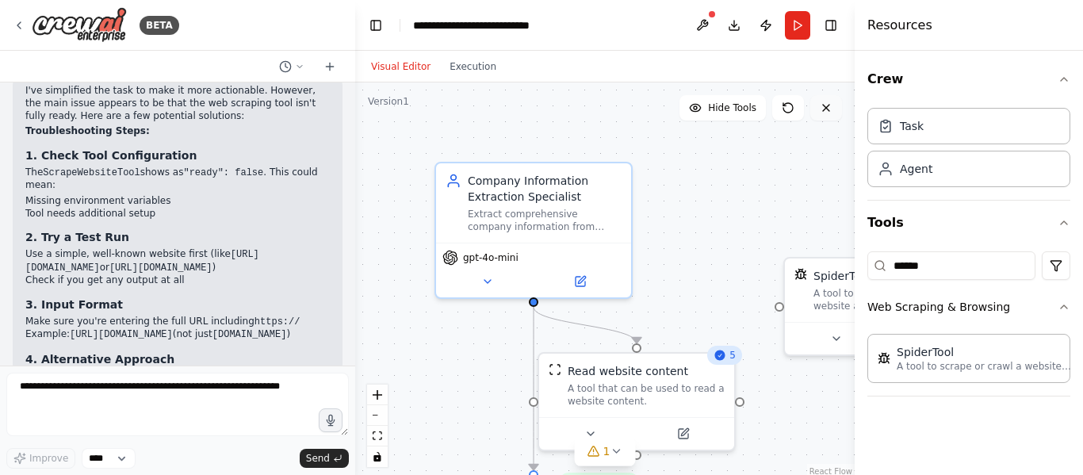
click at [833, 107] on button at bounding box center [826, 107] width 32 height 25
click at [831, 109] on icon at bounding box center [826, 108] width 13 height 13
click at [826, 111] on icon at bounding box center [826, 108] width 13 height 13
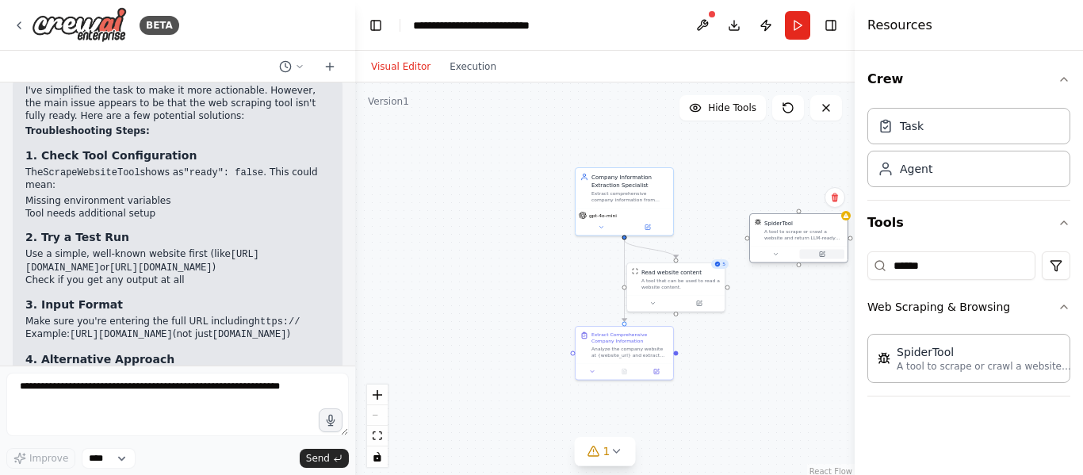
click at [800, 251] on button at bounding box center [822, 255] width 45 height 10
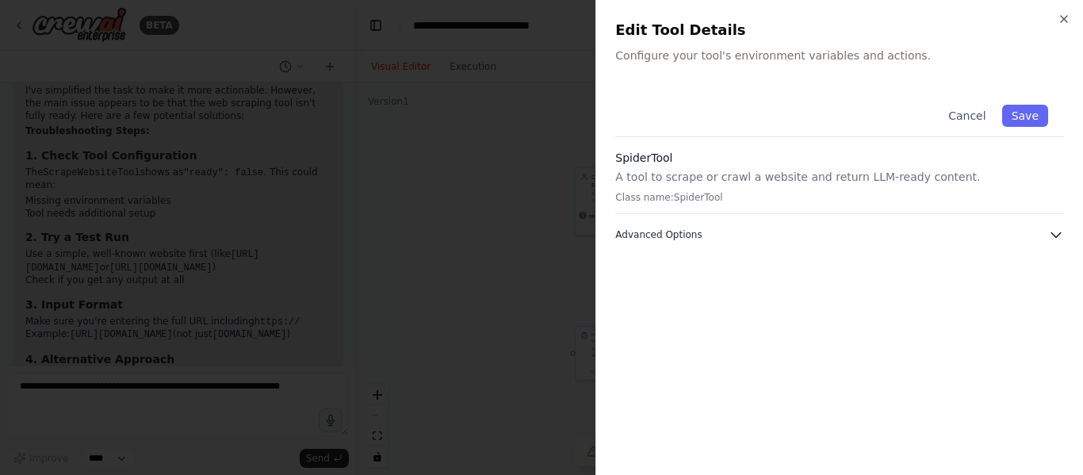
click at [1052, 230] on icon "button" at bounding box center [1056, 235] width 16 height 16
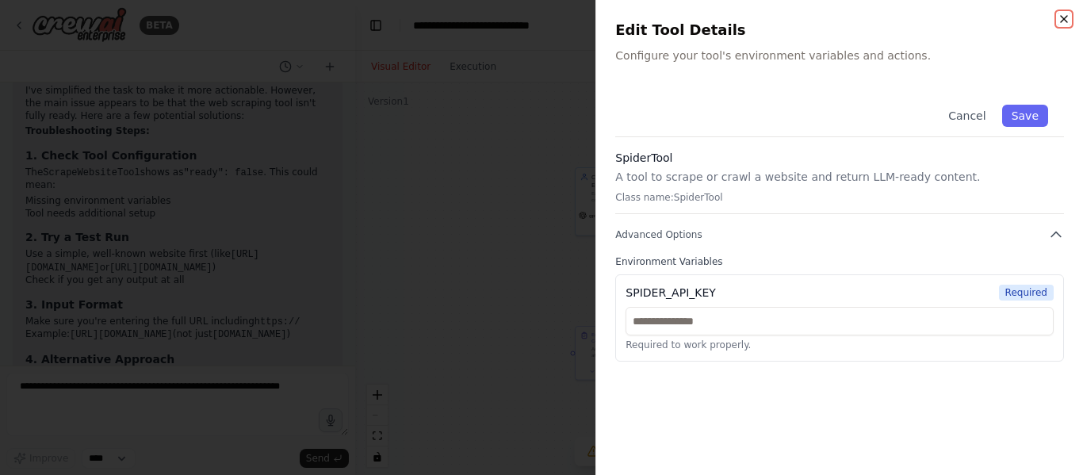
click at [1066, 18] on icon "button" at bounding box center [1064, 19] width 13 height 13
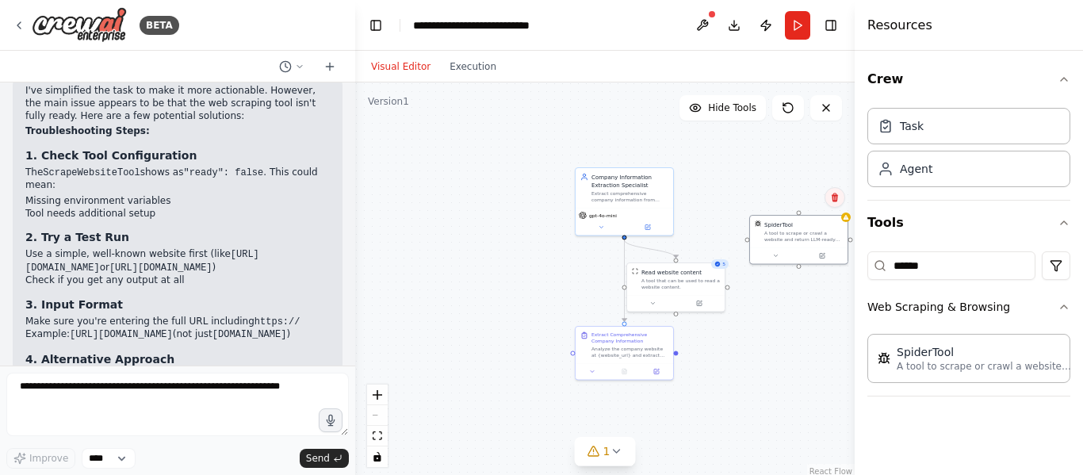
click at [833, 201] on icon at bounding box center [835, 198] width 10 height 10
click at [792, 197] on button "Confirm" at bounding box center [790, 197] width 56 height 19
drag, startPoint x: 972, startPoint y: 271, endPoint x: 851, endPoint y: 266, distance: 121.5
click at [855, 266] on div "Resources Crew Task Agent Tools ****** Web Scraping & Browsing SpiderTool A too…" at bounding box center [969, 237] width 228 height 475
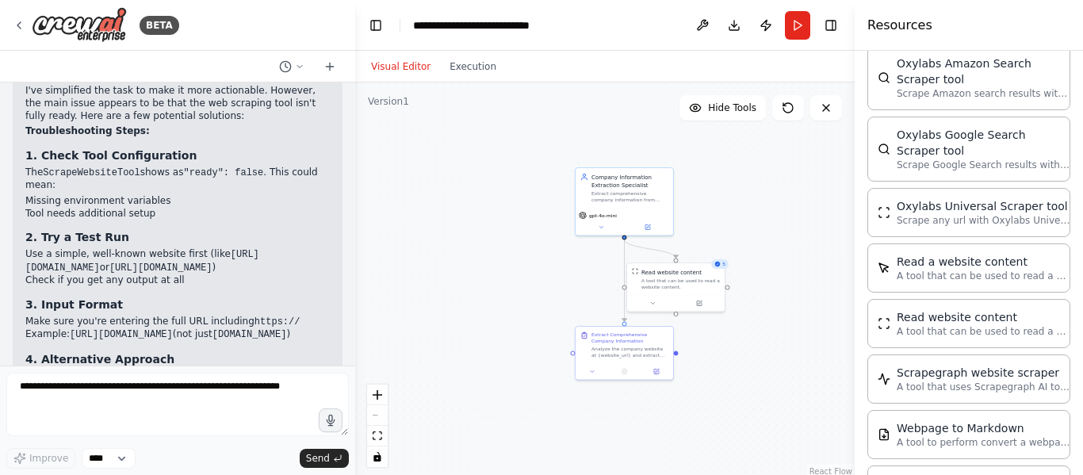
scroll to position [1925, 0]
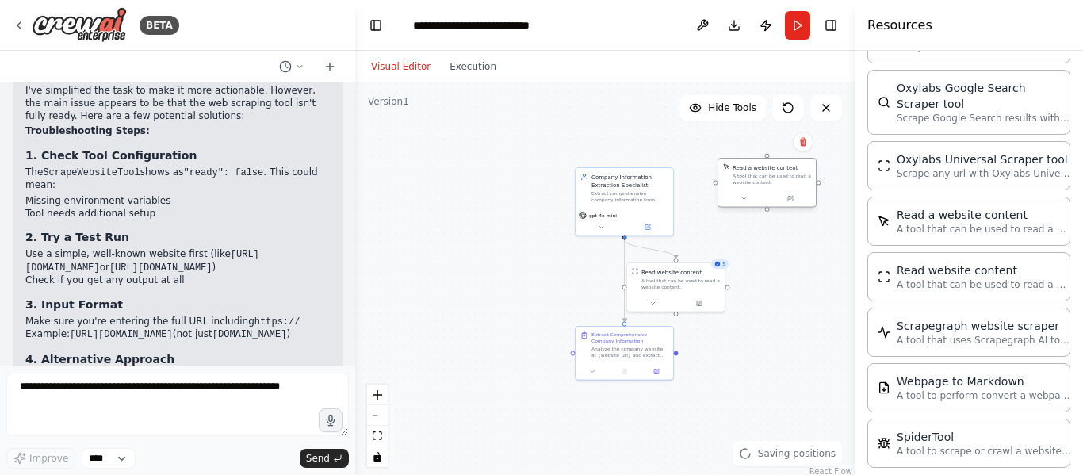
drag, startPoint x: 816, startPoint y: 201, endPoint x: 730, endPoint y: 177, distance: 89.9
click at [730, 177] on div "Read a website content A tool that can be used to read a website content." at bounding box center [767, 174] width 88 height 22
click at [753, 202] on button at bounding box center [744, 199] width 45 height 10
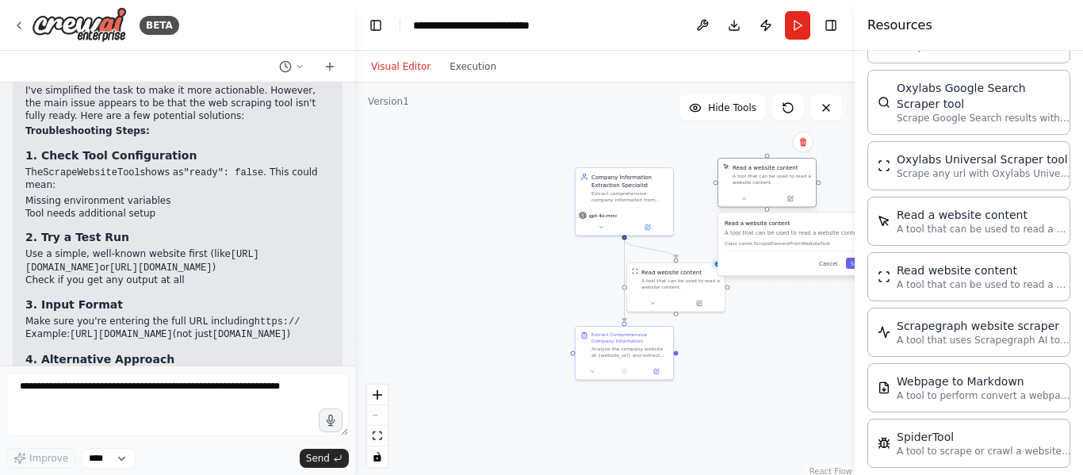
click at [775, 189] on div "Read a website content A tool that can be used to read a website content." at bounding box center [767, 175] width 98 height 32
click at [779, 172] on div "Read a website content A tool that can be used to read a website content." at bounding box center [772, 174] width 79 height 22
click at [756, 190] on div at bounding box center [767, 198] width 98 height 17
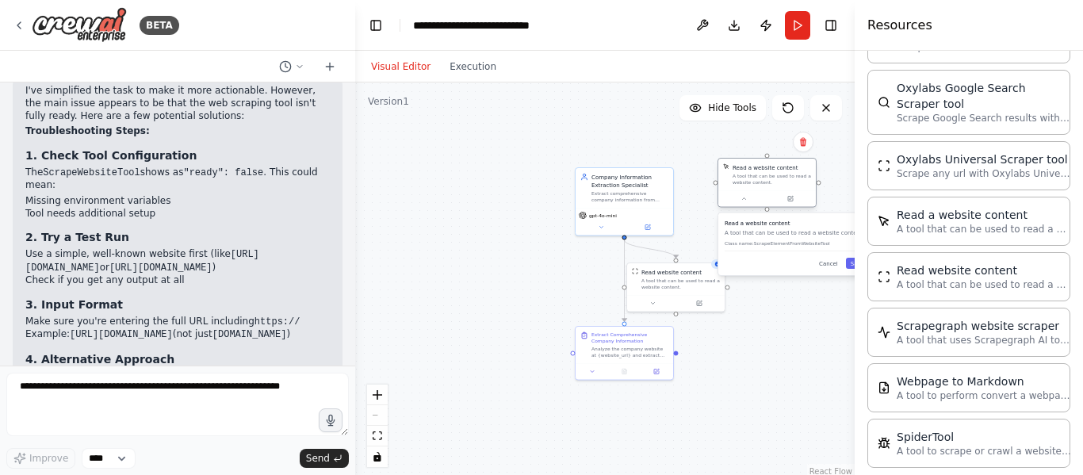
click at [752, 191] on div at bounding box center [767, 198] width 98 height 17
click at [743, 109] on span "Hide Tools" at bounding box center [732, 108] width 48 height 13
click at [743, 109] on span "Show Tools" at bounding box center [730, 108] width 52 height 13
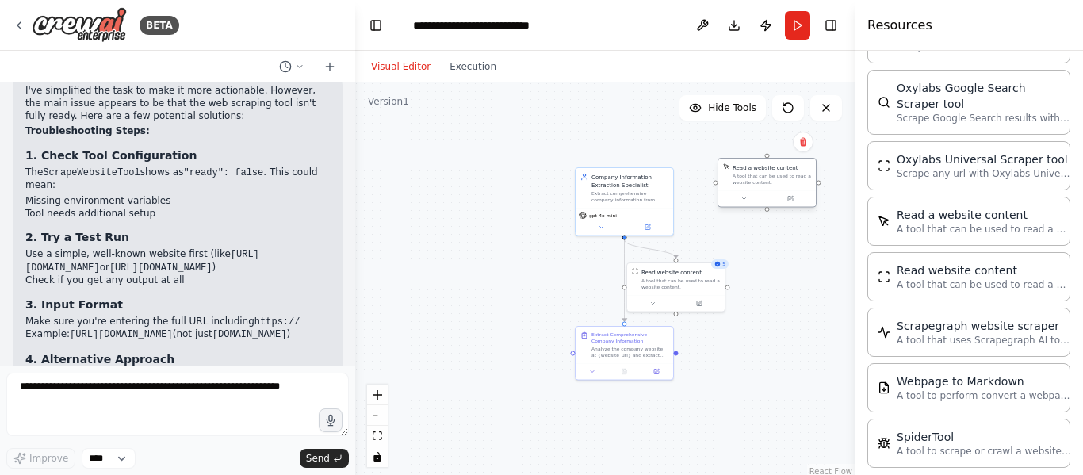
click at [748, 188] on div "Read a website content A tool that can be used to read a website content." at bounding box center [767, 175] width 98 height 32
click at [747, 205] on div at bounding box center [767, 198] width 98 height 17
click at [749, 199] on button at bounding box center [744, 199] width 45 height 10
drag, startPoint x: 771, startPoint y: 186, endPoint x: 705, endPoint y: 149, distance: 75.3
click at [705, 149] on div "Read a website content A tool that can be used to read a website content." at bounding box center [704, 143] width 98 height 32
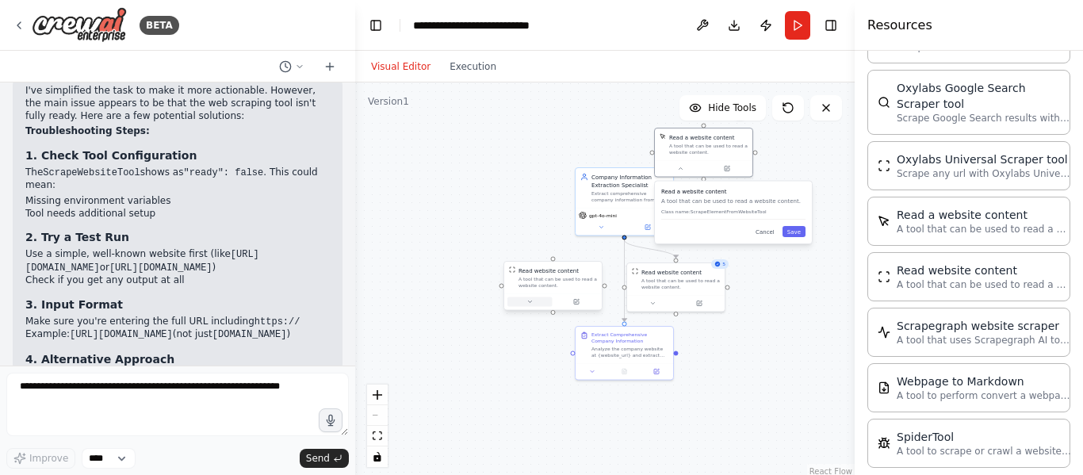
click at [531, 304] on icon at bounding box center [530, 302] width 6 height 6
click at [534, 347] on p "Class name: ScrapeWebsiteTool" at bounding box center [583, 346] width 144 height 6
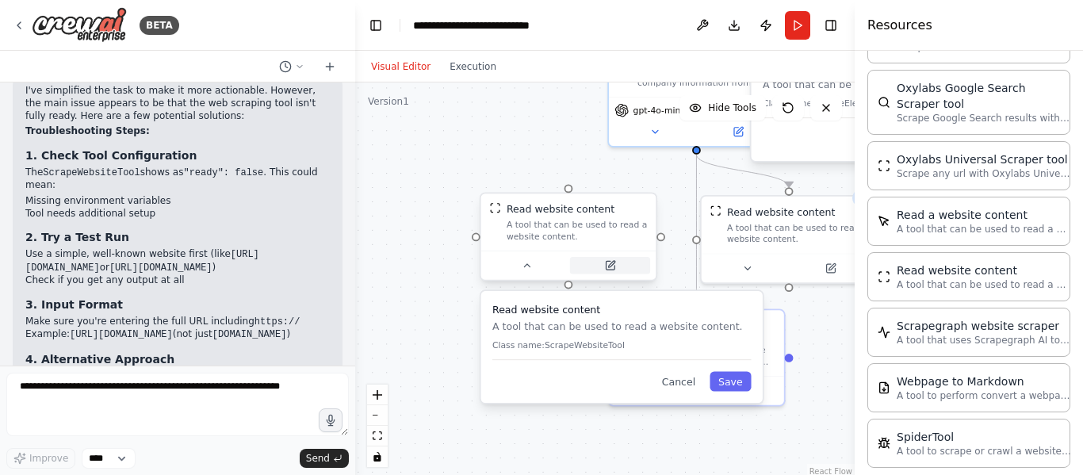
click at [615, 266] on icon at bounding box center [609, 265] width 11 height 11
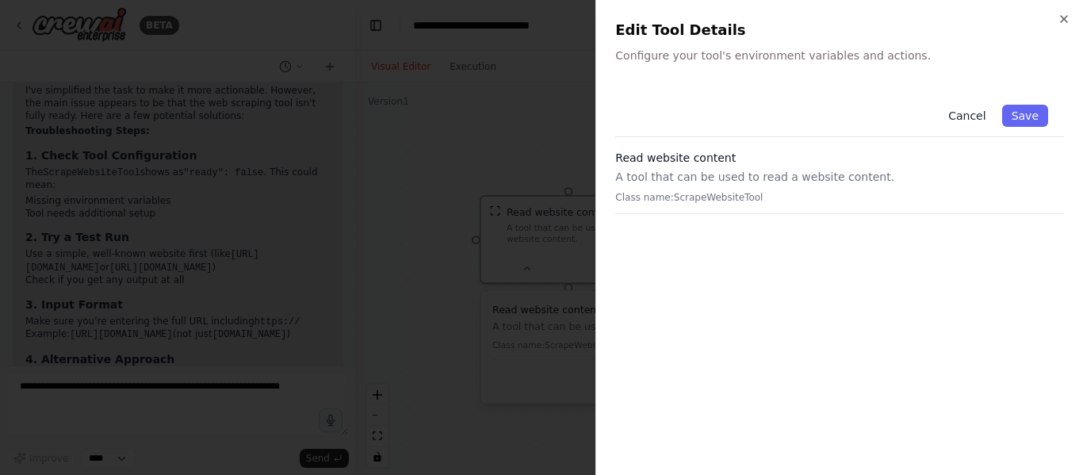
click at [963, 116] on button "Cancel" at bounding box center [967, 116] width 56 height 22
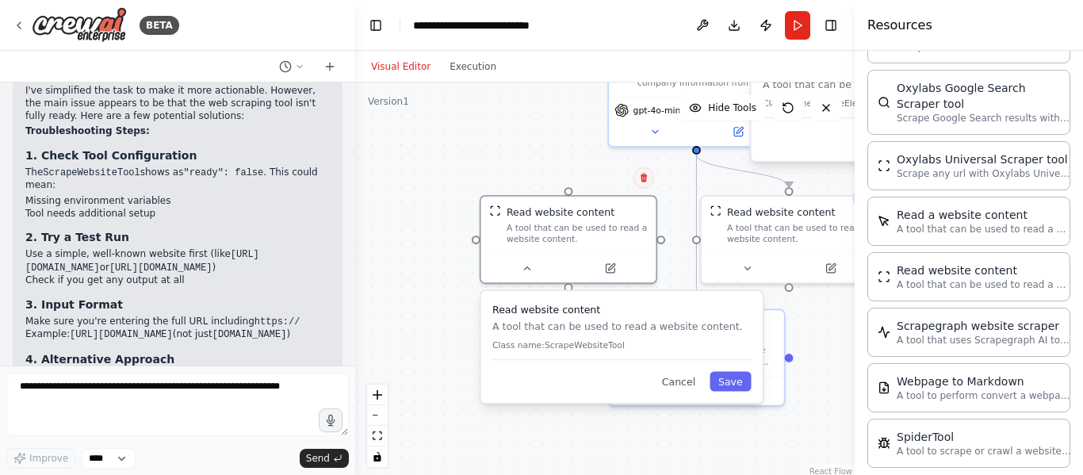
click at [642, 178] on icon at bounding box center [644, 178] width 6 height 9
click at [594, 172] on button "Confirm" at bounding box center [599, 177] width 56 height 19
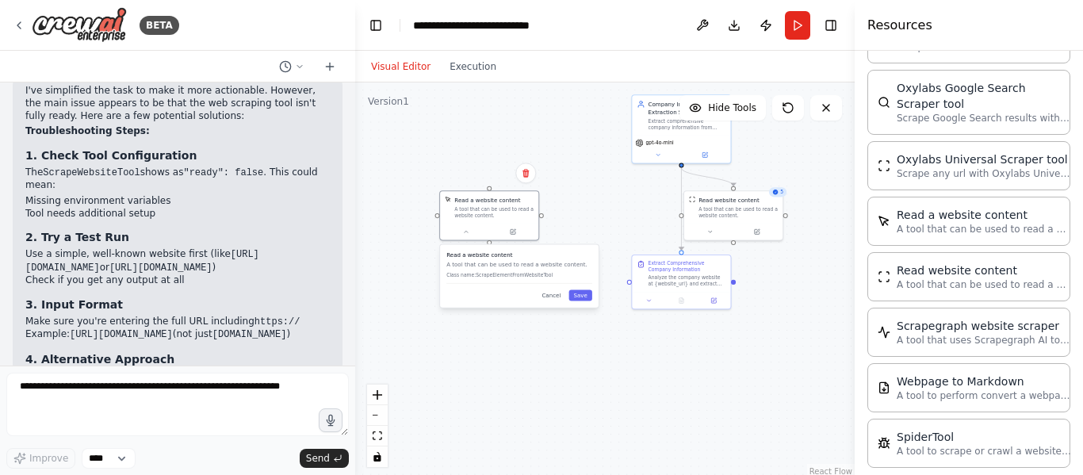
drag, startPoint x: 803, startPoint y: 148, endPoint x: 508, endPoint y: 306, distance: 333.9
click at [508, 306] on div "Read a website content A tool that can be used to read a website content. Class…" at bounding box center [519, 275] width 159 height 63
click at [515, 234] on button at bounding box center [512, 230] width 45 height 10
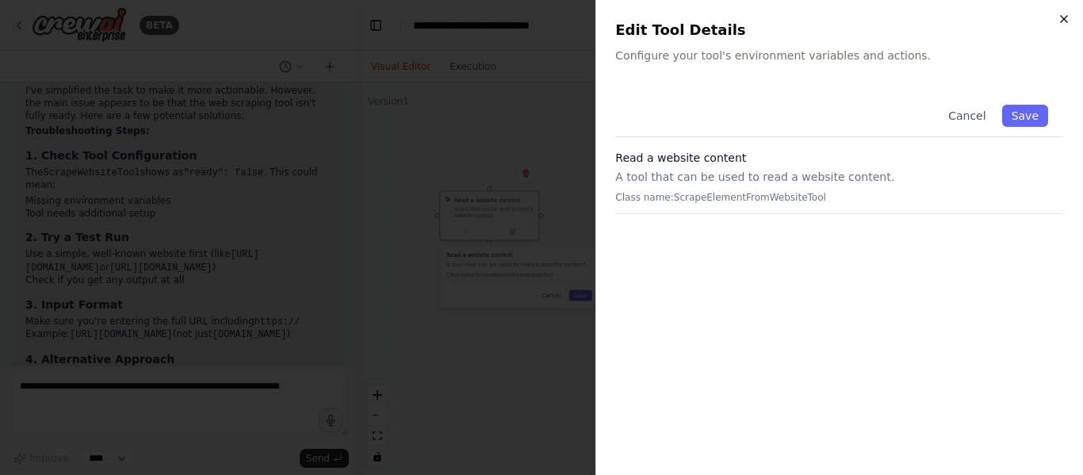
click at [1069, 17] on icon "button" at bounding box center [1064, 19] width 13 height 13
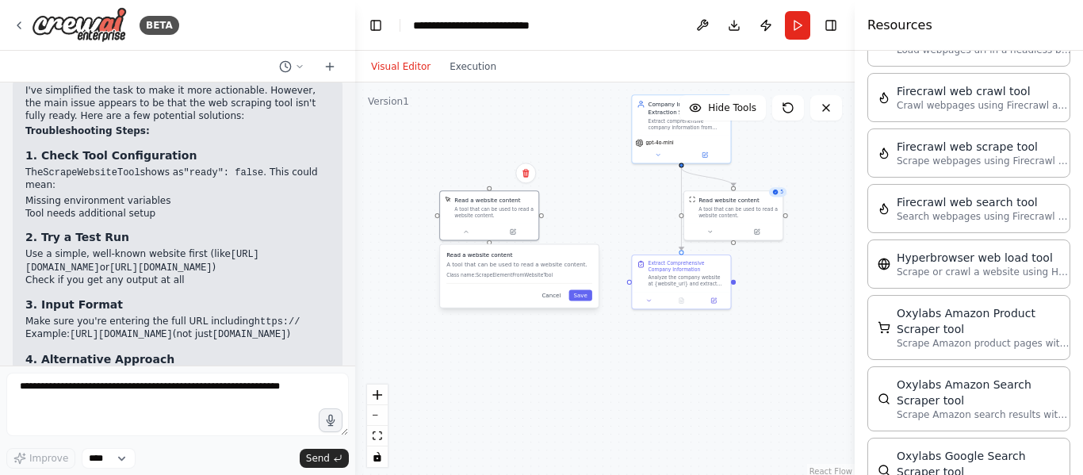
scroll to position [1554, 0]
click at [948, 267] on p "Scrape or crawl a website using Hyperbrowser and return the contents in properl…" at bounding box center [984, 273] width 174 height 13
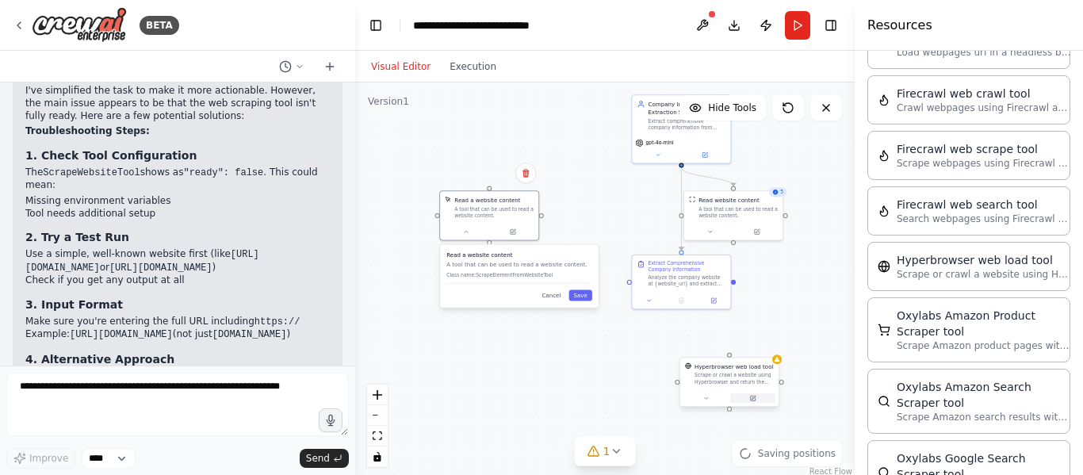
click at [752, 395] on icon at bounding box center [752, 398] width 6 height 6
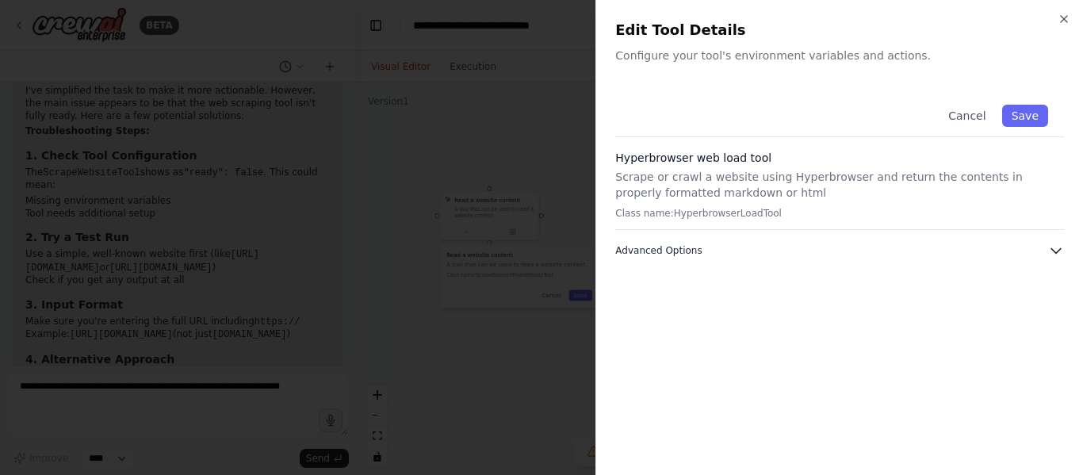
click at [699, 248] on button "Advanced Options" at bounding box center [839, 251] width 449 height 16
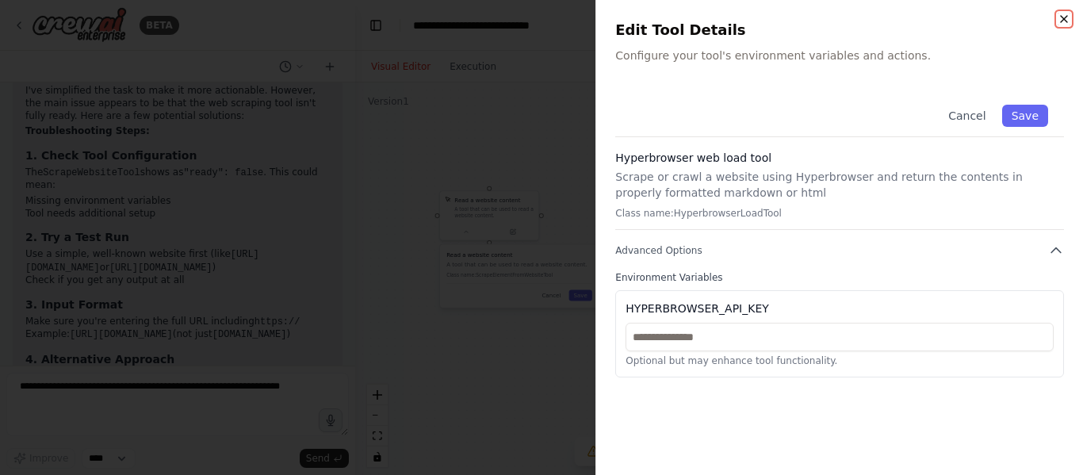
click at [1064, 23] on icon "button" at bounding box center [1064, 19] width 13 height 13
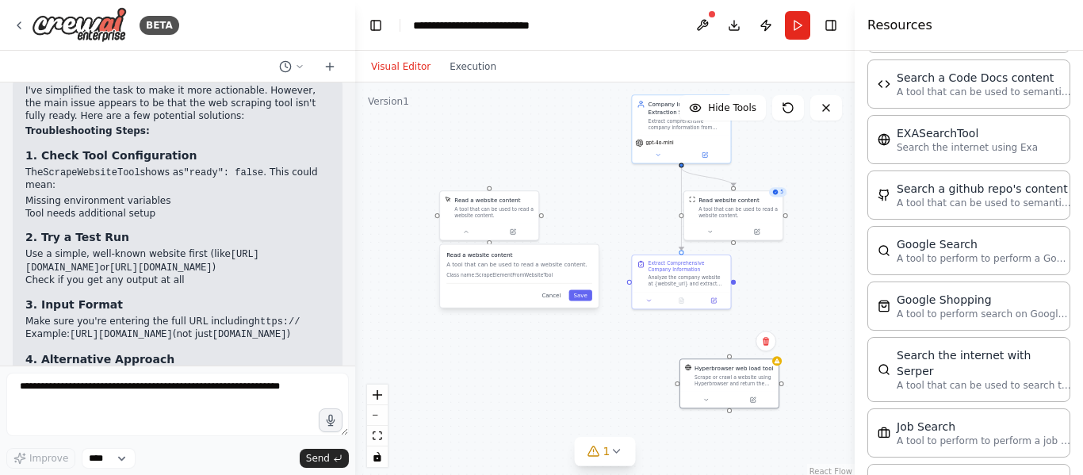
scroll to position [689, 0]
click at [42, 26] on img at bounding box center [79, 25] width 95 height 36
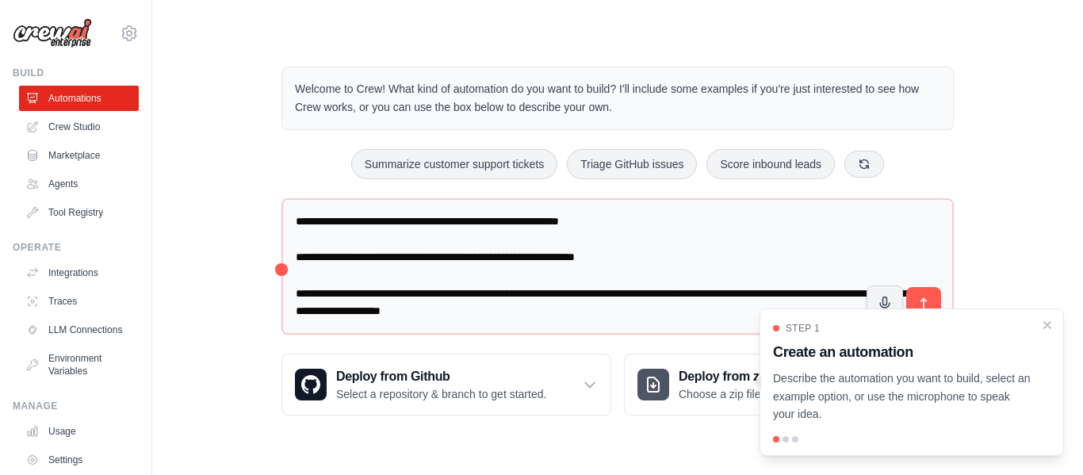
scroll to position [94, 0]
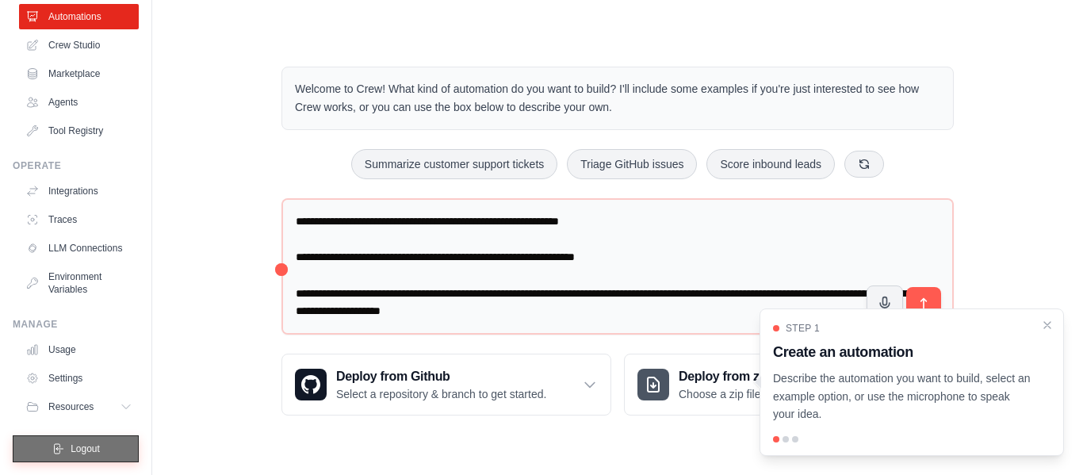
click at [71, 443] on span "Logout" at bounding box center [85, 448] width 29 height 13
